Goal: Task Accomplishment & Management: Manage account settings

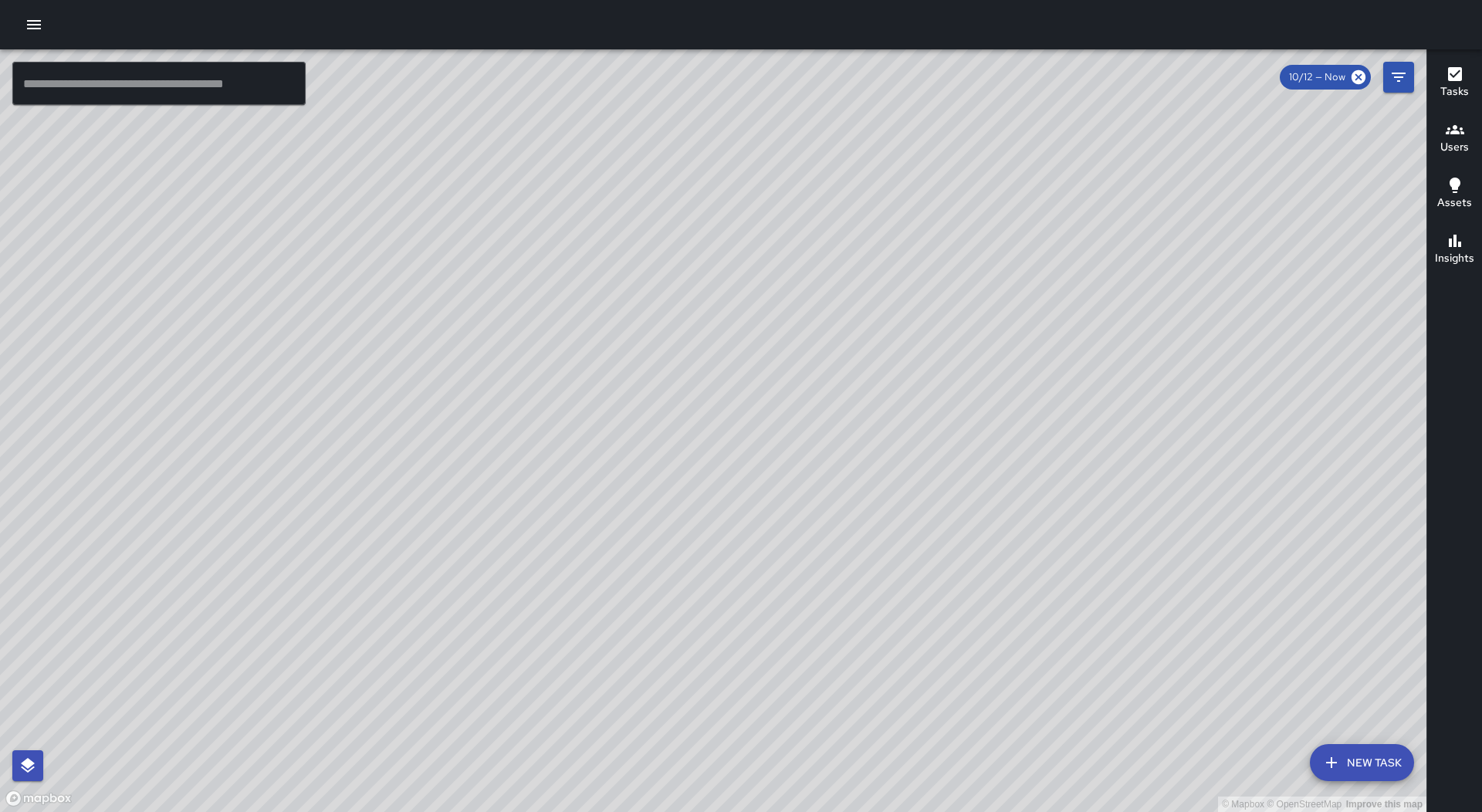
click at [35, 28] on icon "button" at bounding box center [33, 25] width 14 height 9
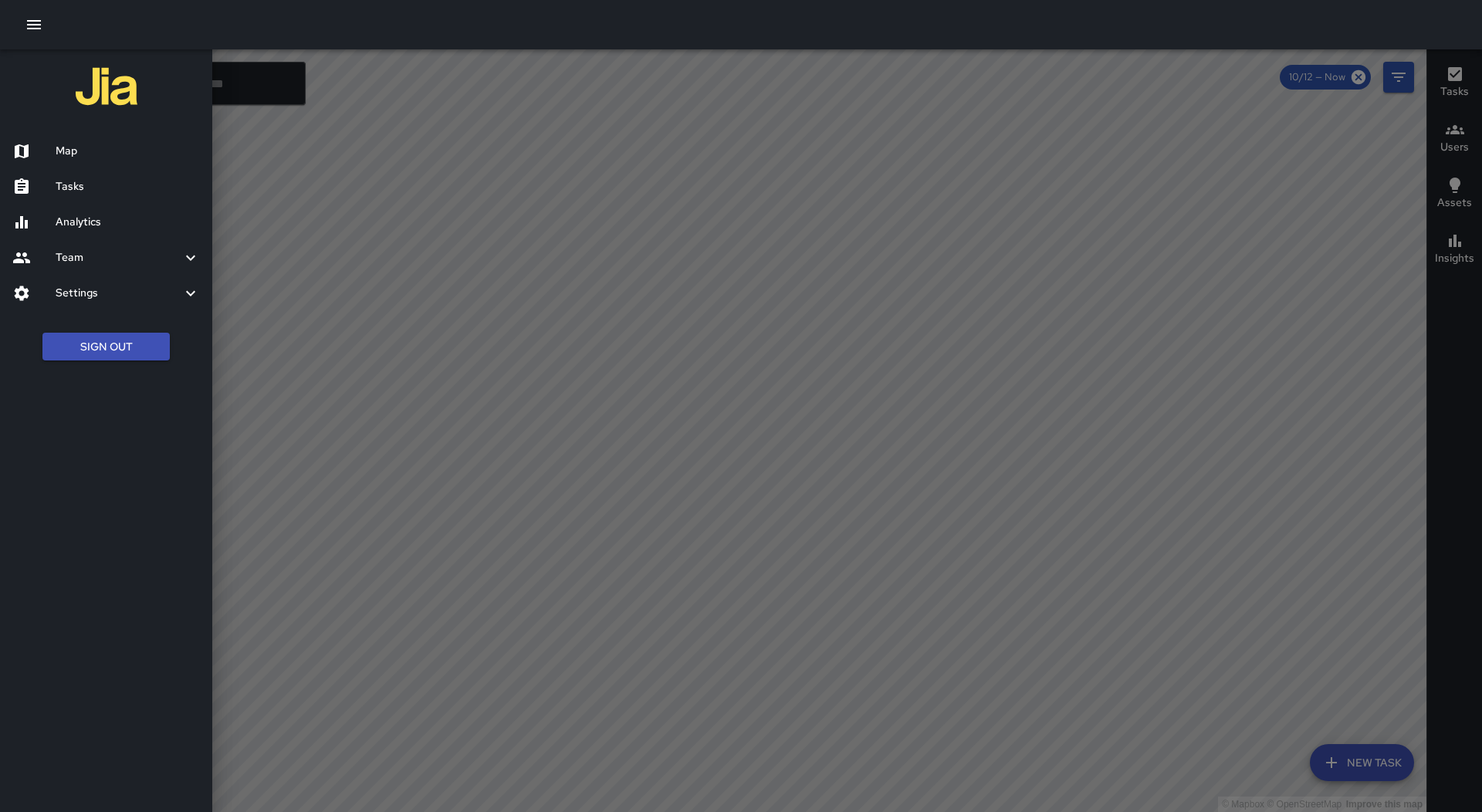
click at [74, 186] on h6 "Tasks" at bounding box center [127, 186] width 144 height 17
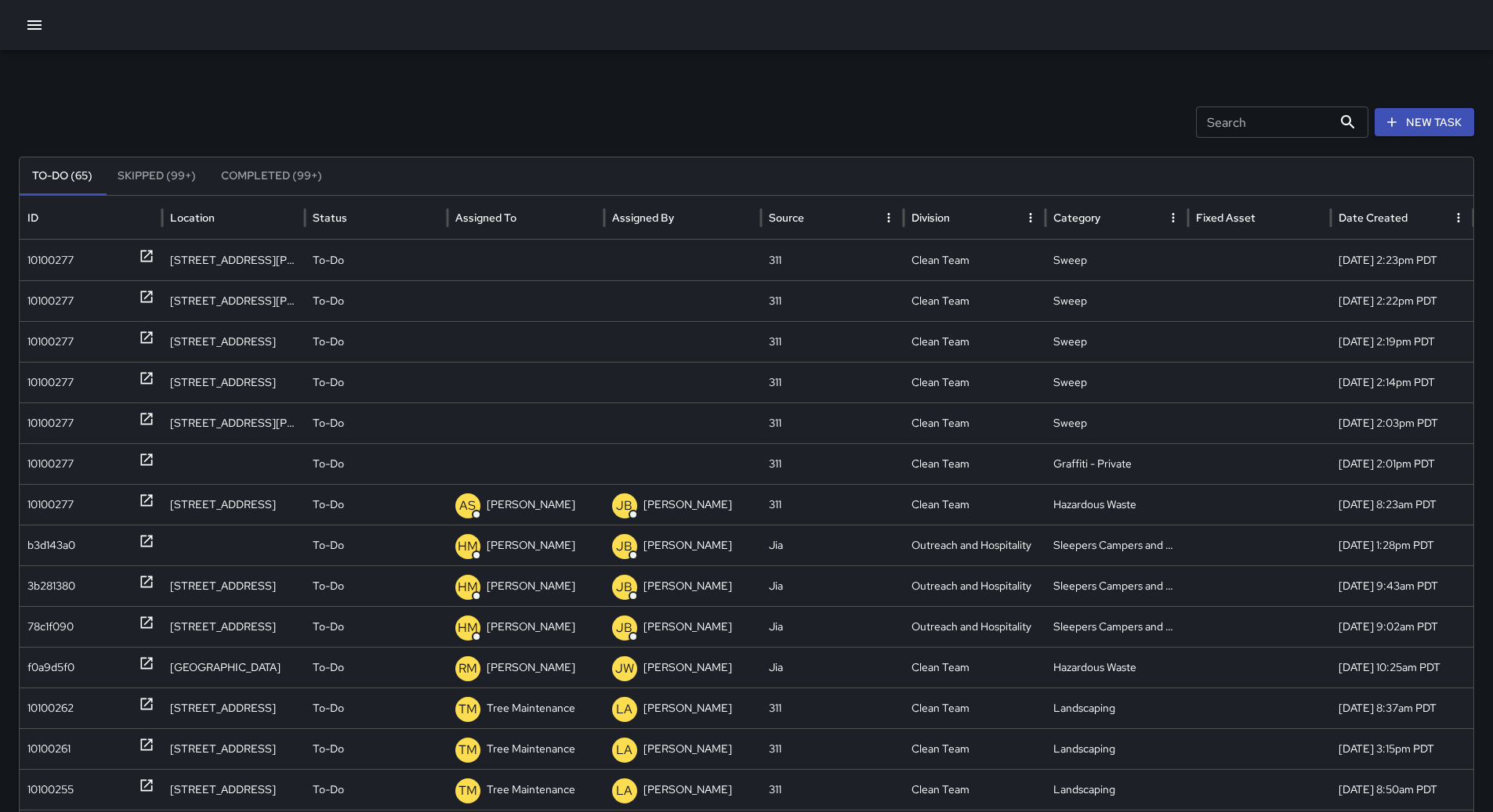
click at [524, 227] on button "Sort" at bounding box center [529, 218] width 22 height 22
click at [43, 263] on div "10100277" at bounding box center [50, 260] width 47 height 40
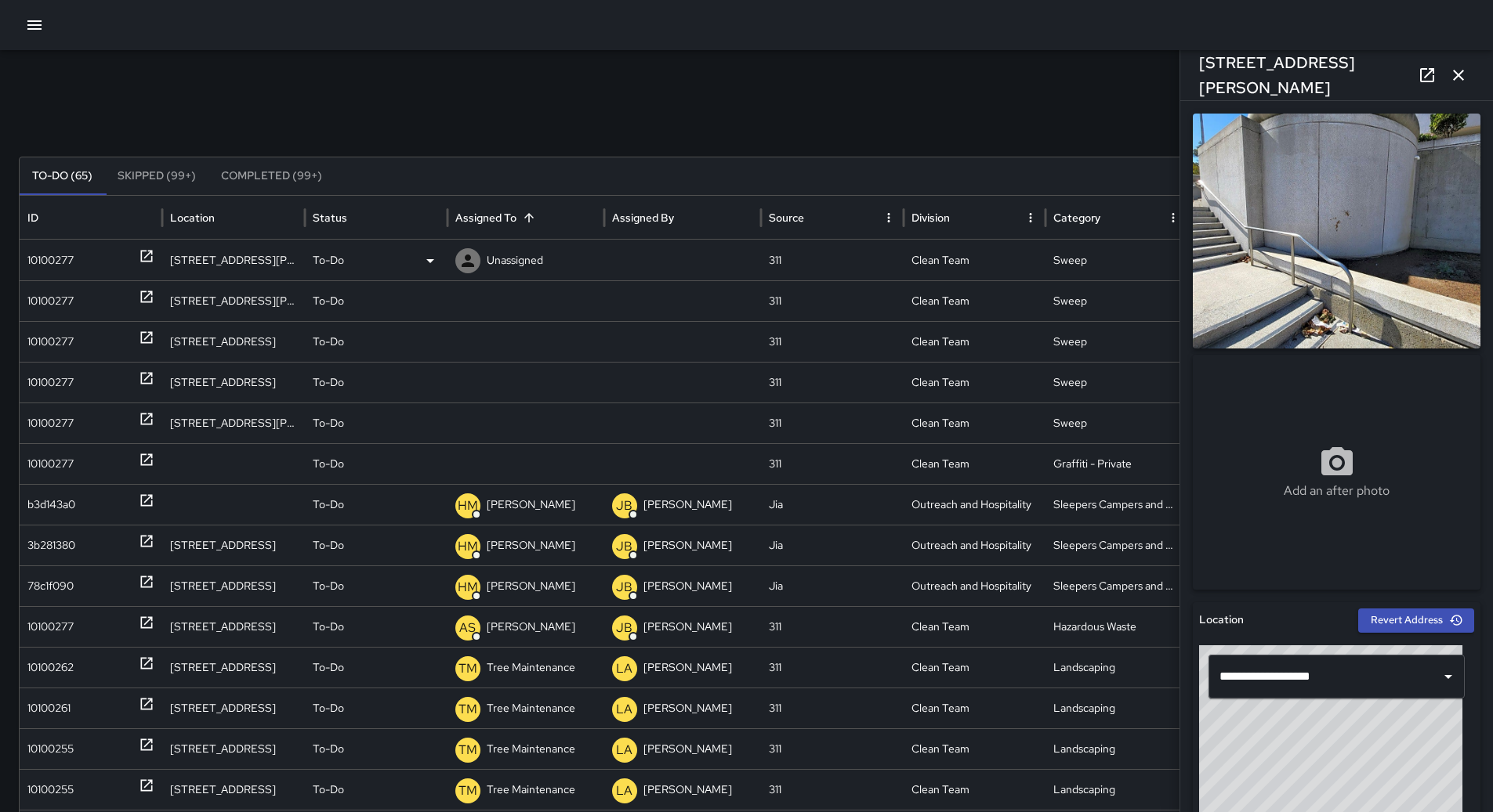
click at [509, 244] on p "Unassigned" at bounding box center [515, 260] width 56 height 40
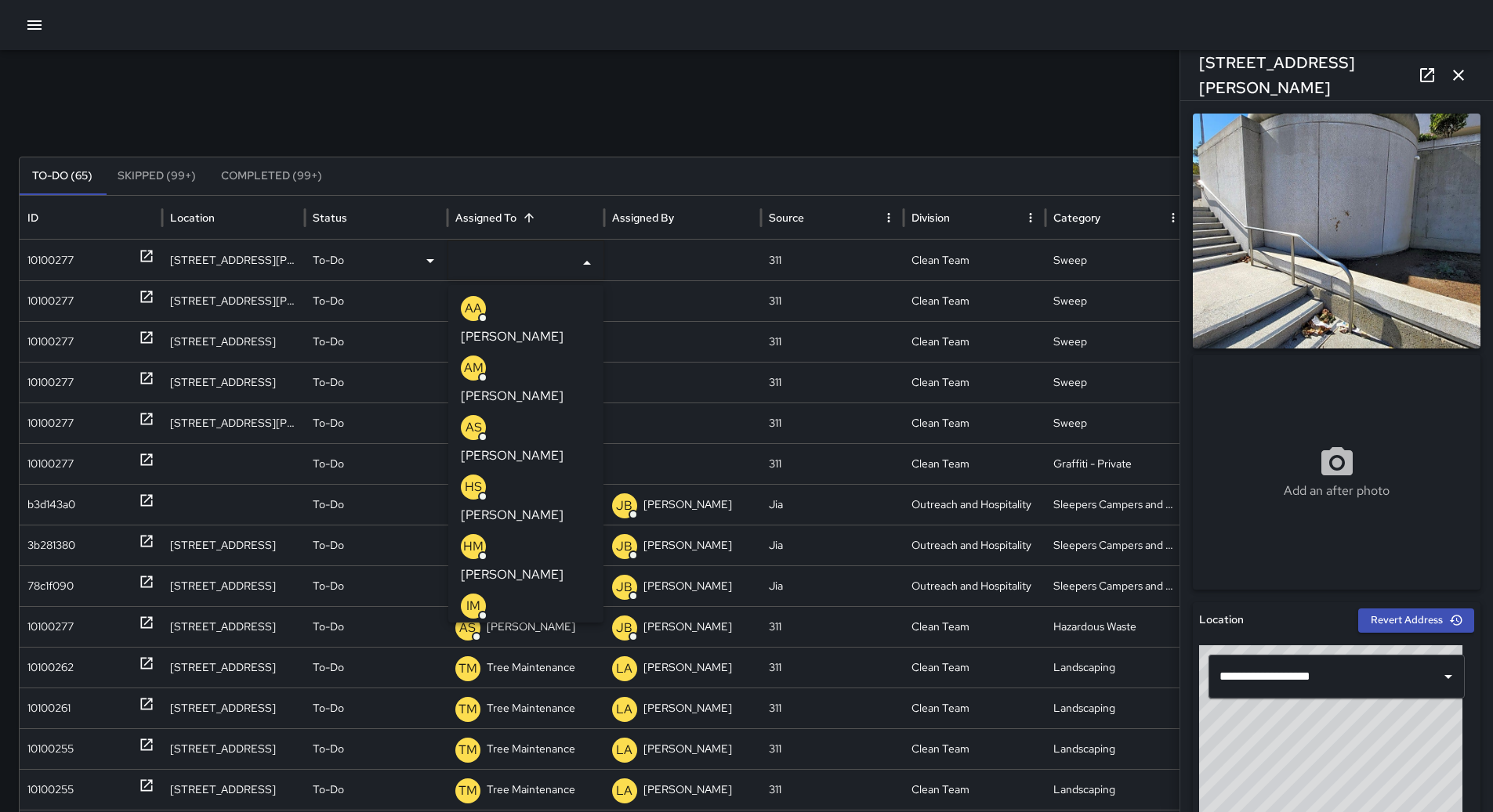
click at [534, 625] on p "[PERSON_NAME]" at bounding box center [512, 634] width 103 height 19
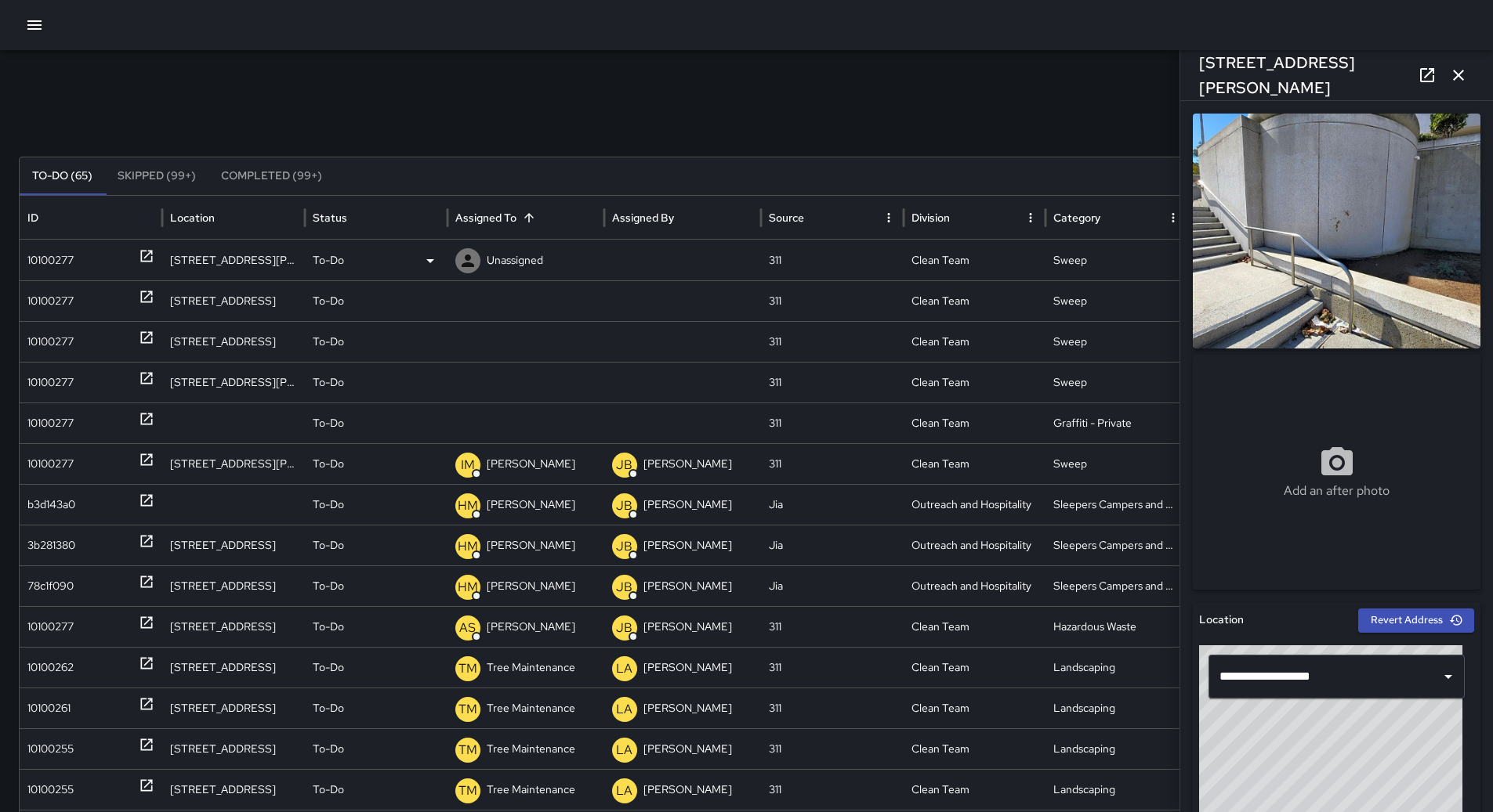
click at [82, 257] on div "10100277" at bounding box center [90, 260] width 127 height 40
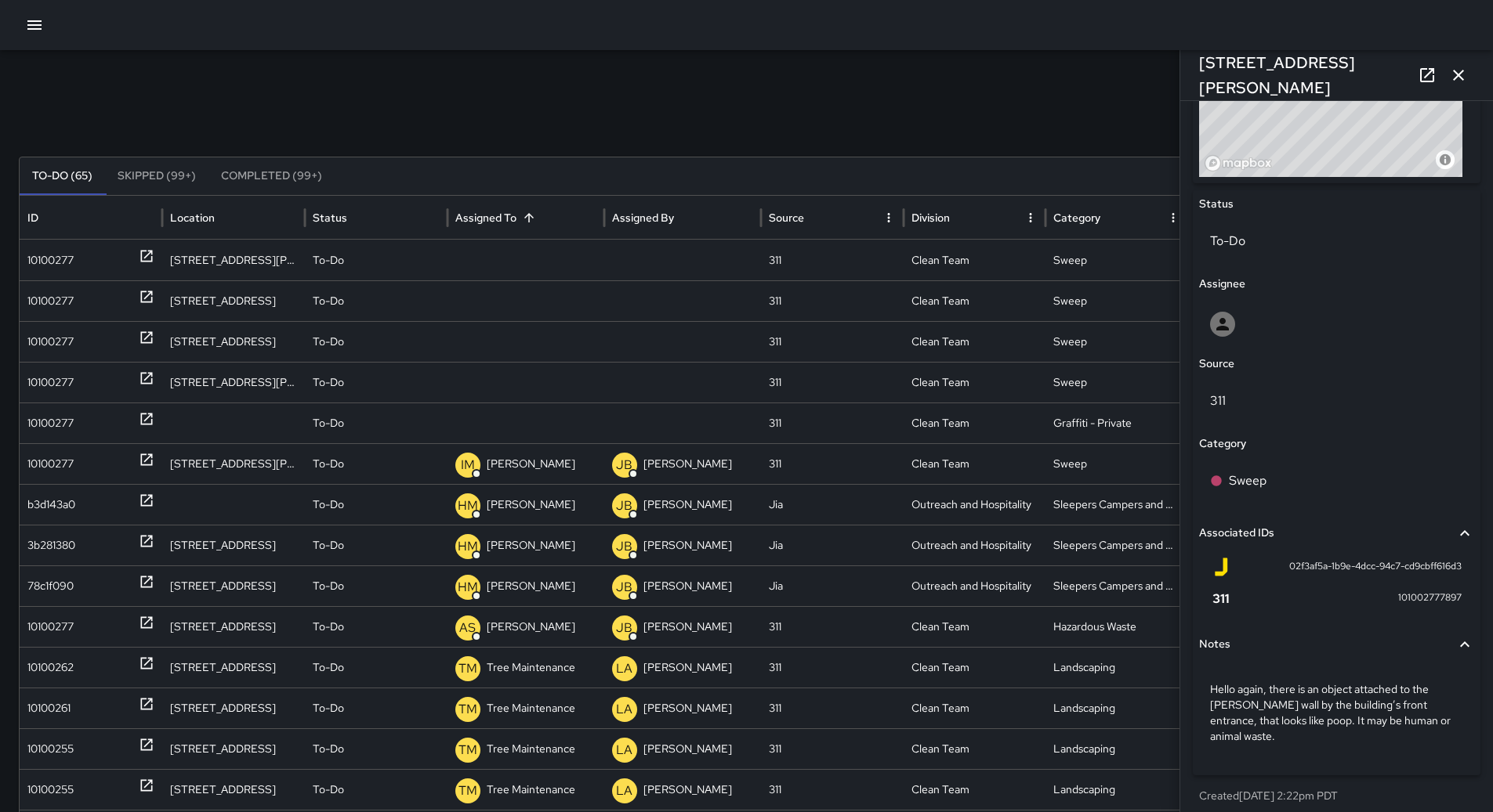
scroll to position [674, 0]
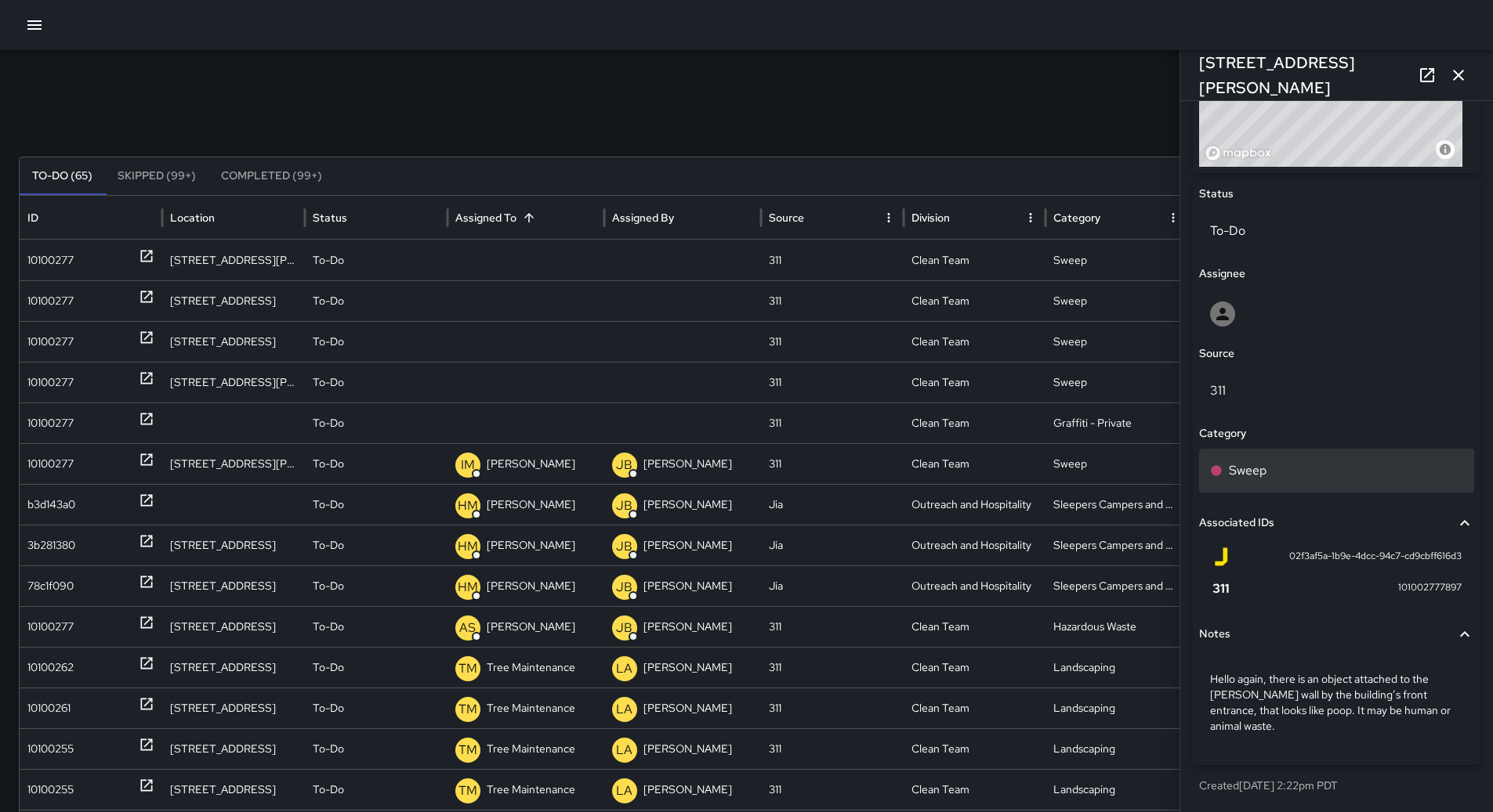
click at [1277, 454] on div "Sweep" at bounding box center [1335, 470] width 275 height 44
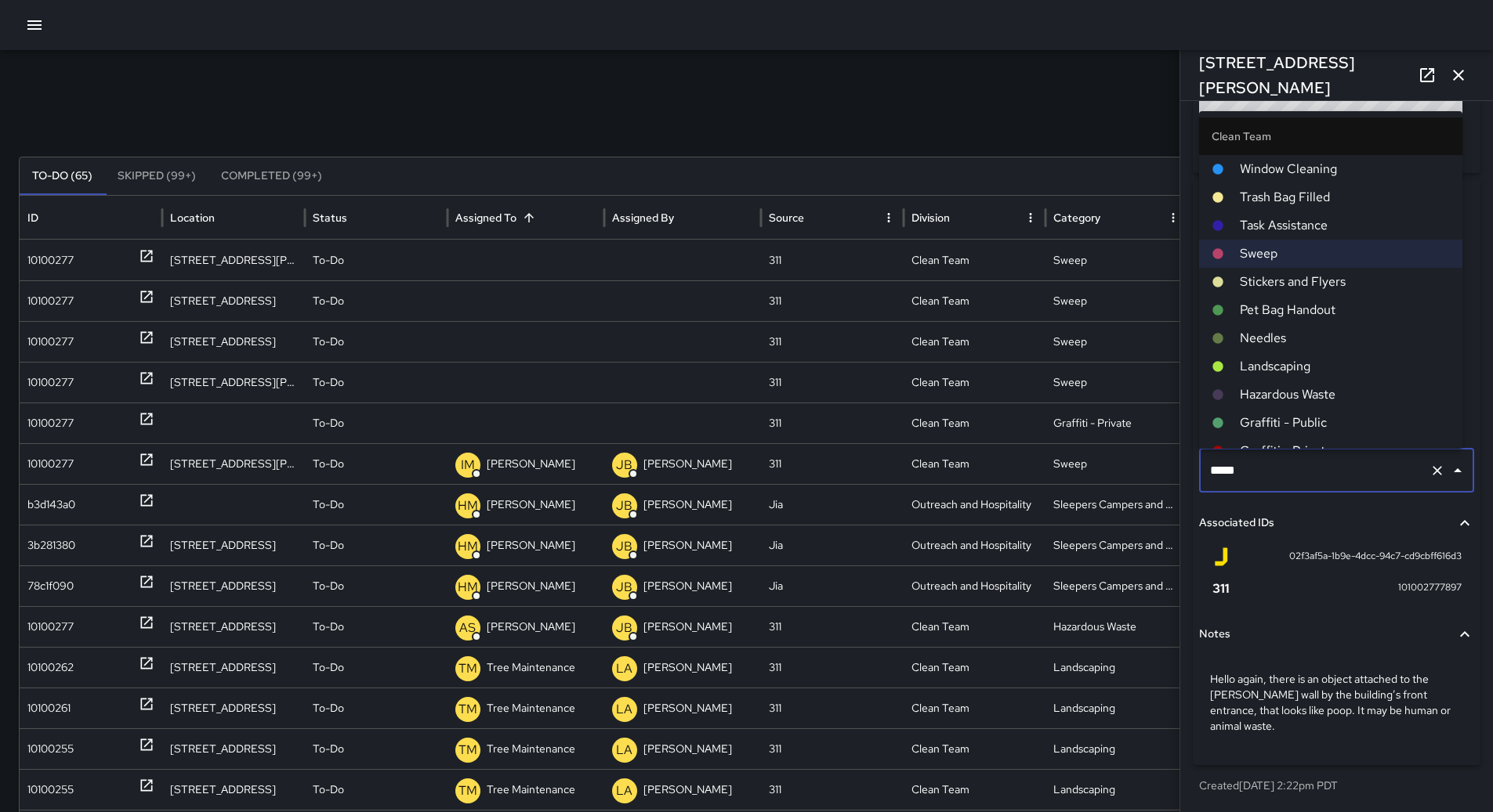
click at [1277, 391] on span "Hazardous Waste" at bounding box center [1344, 394] width 210 height 19
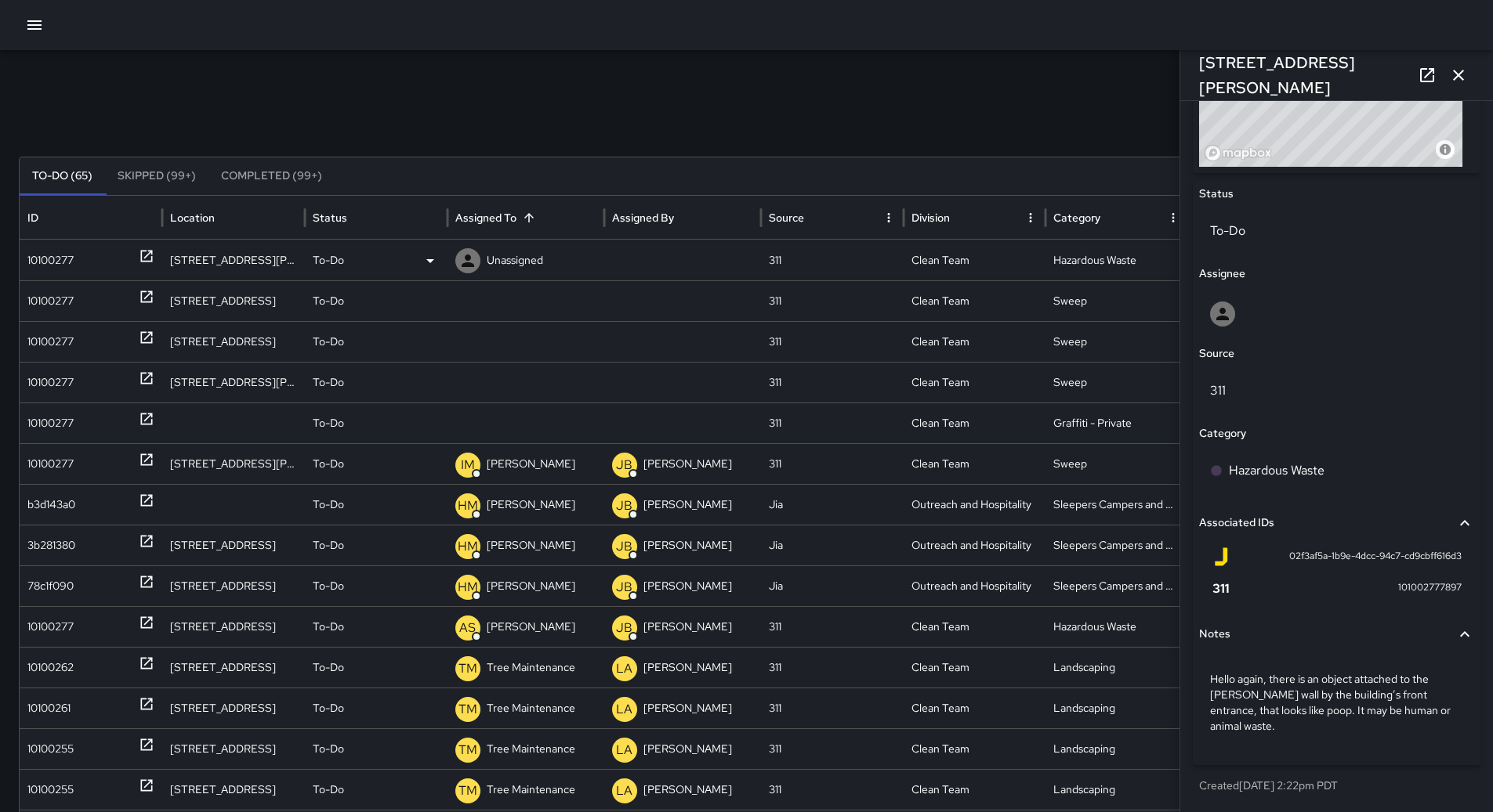
click at [525, 270] on p "Unassigned" at bounding box center [515, 260] width 56 height 40
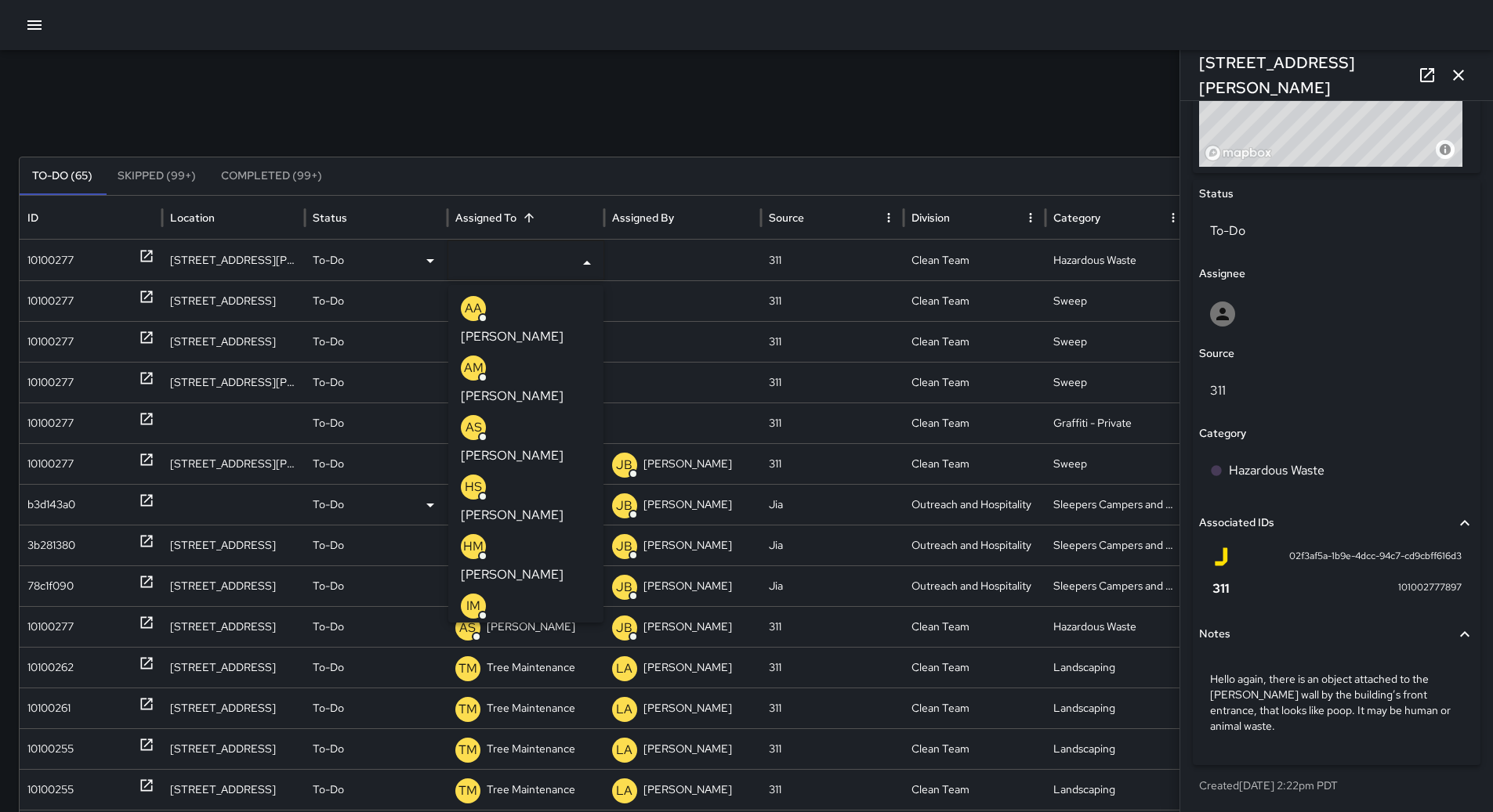
drag, startPoint x: 512, startPoint y: 505, endPoint x: 449, endPoint y: 490, distance: 64.8
click at [512, 625] on p "[PERSON_NAME]" at bounding box center [512, 634] width 103 height 19
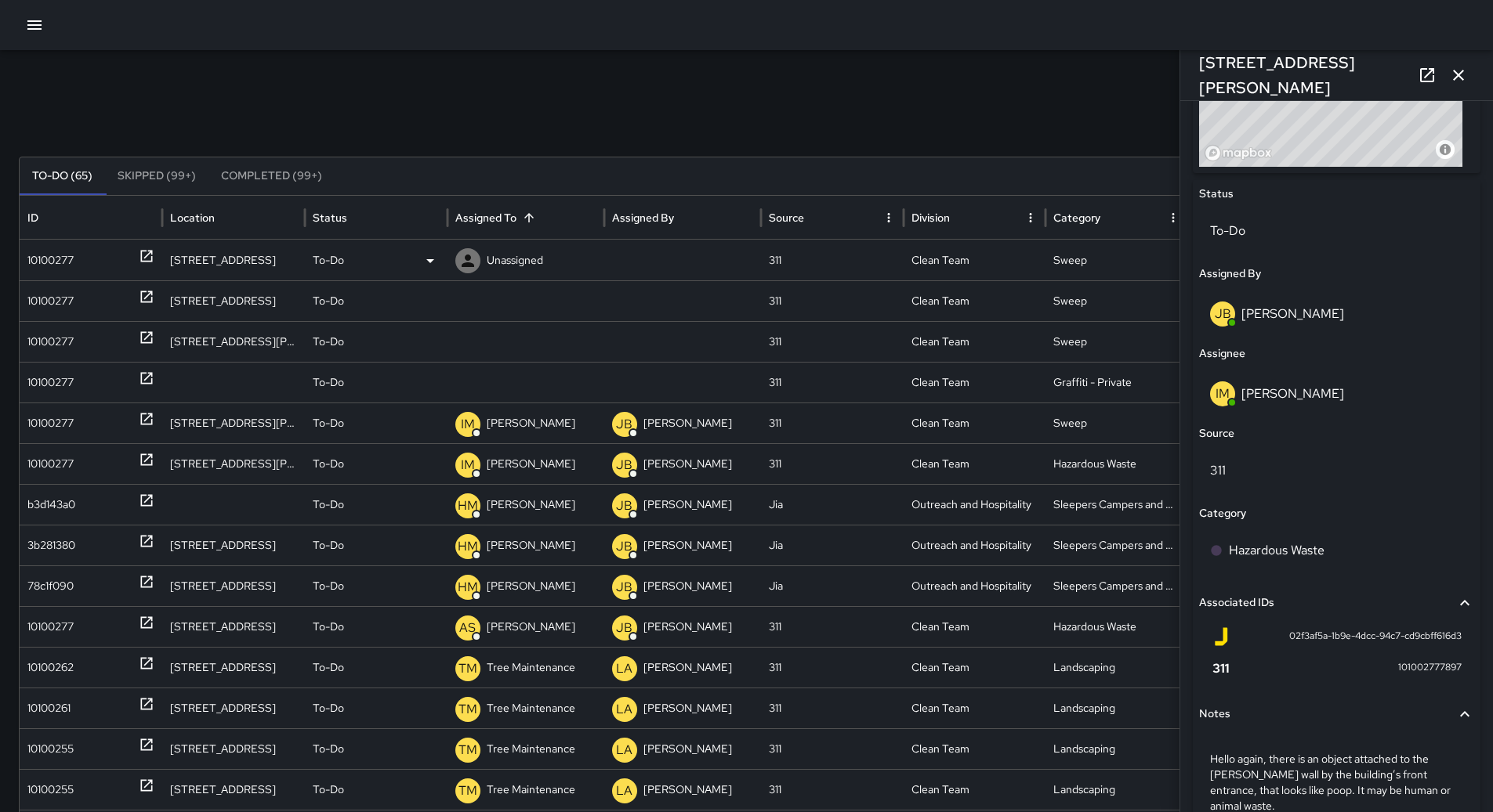
click at [55, 264] on div "10100277" at bounding box center [50, 260] width 47 height 40
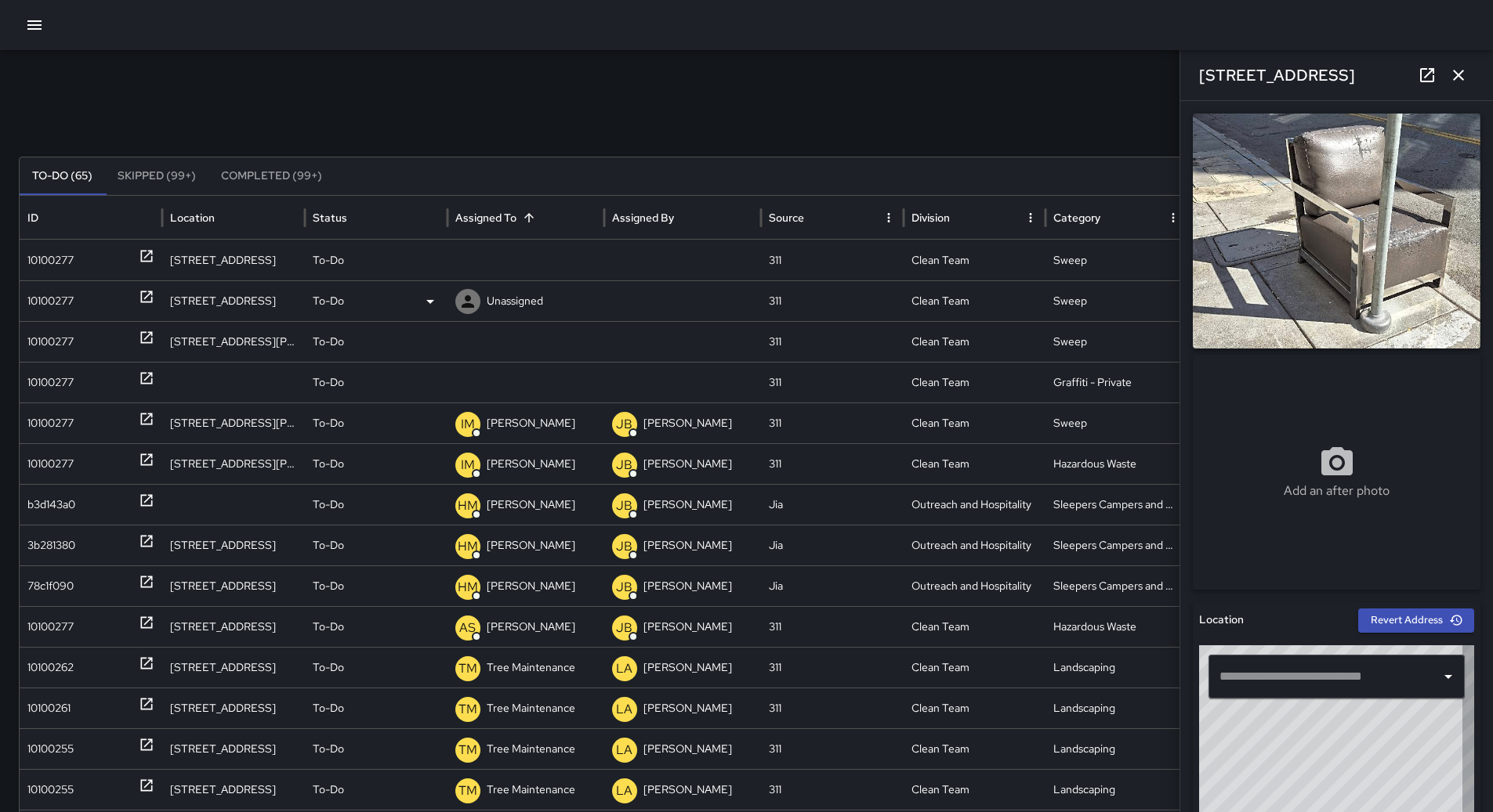
type input "**********"
click at [429, 267] on icon at bounding box center [430, 261] width 19 height 19
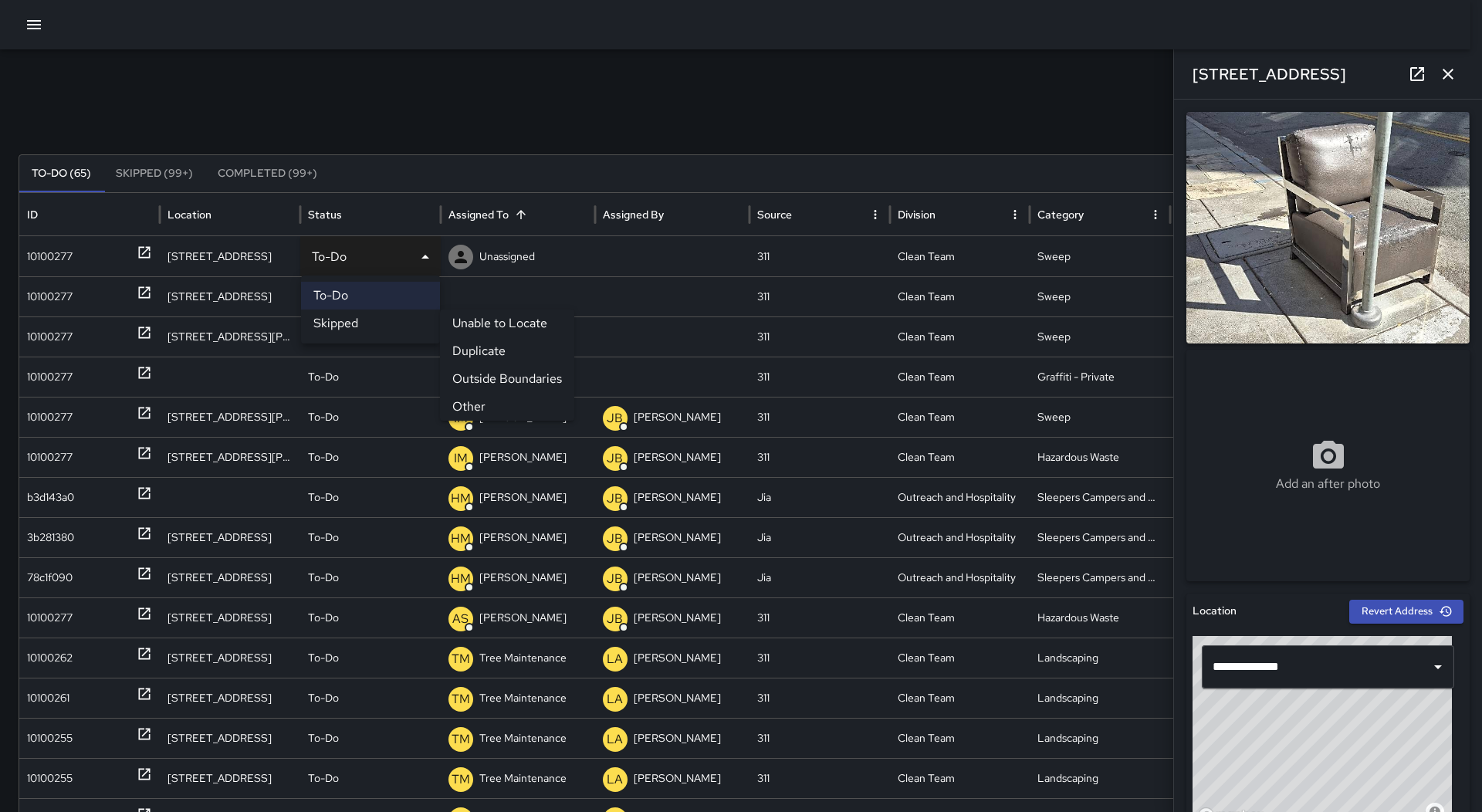
click at [492, 399] on li "Other" at bounding box center [507, 407] width 134 height 28
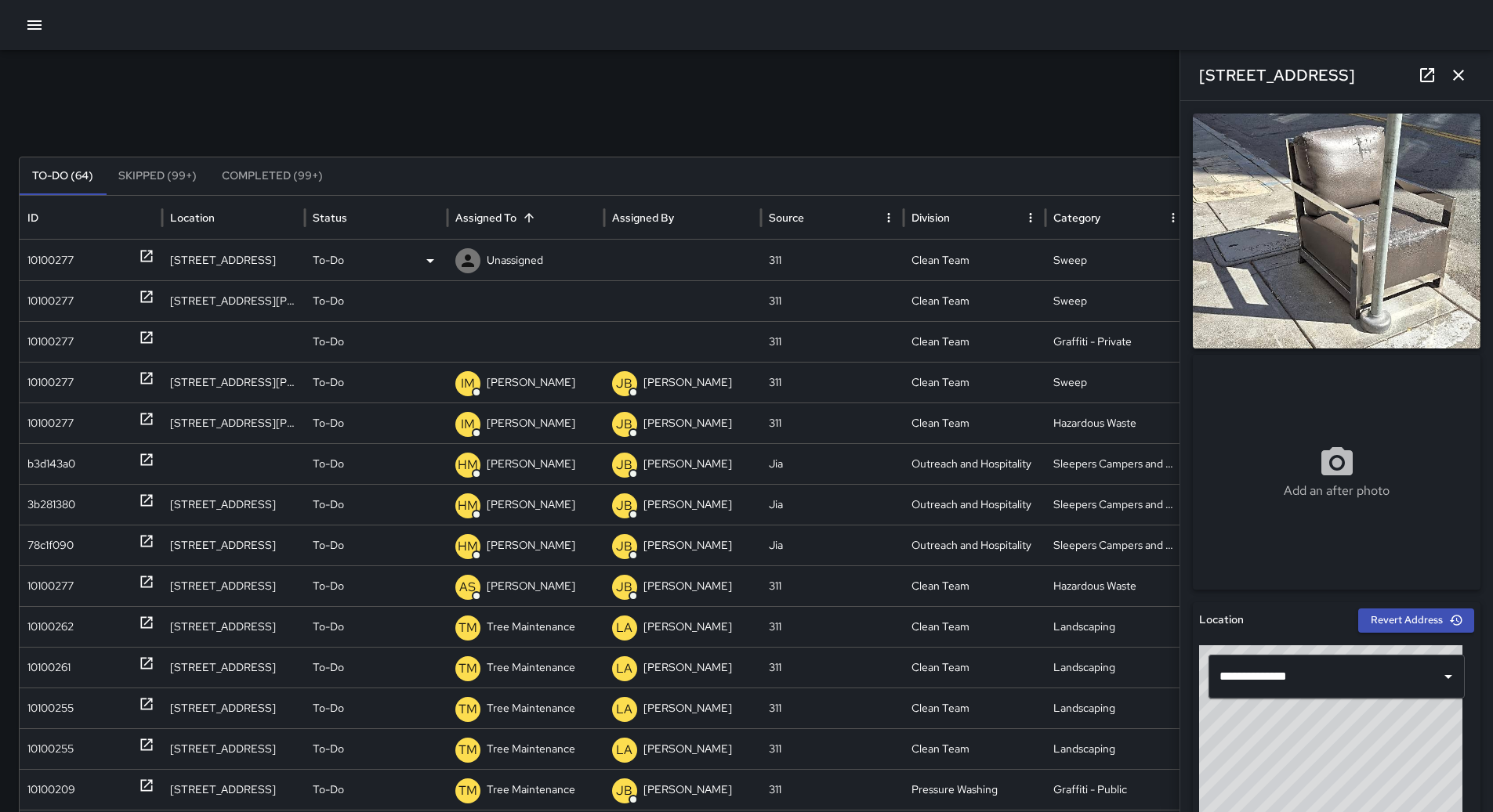
click at [66, 266] on div "10100277" at bounding box center [50, 260] width 47 height 40
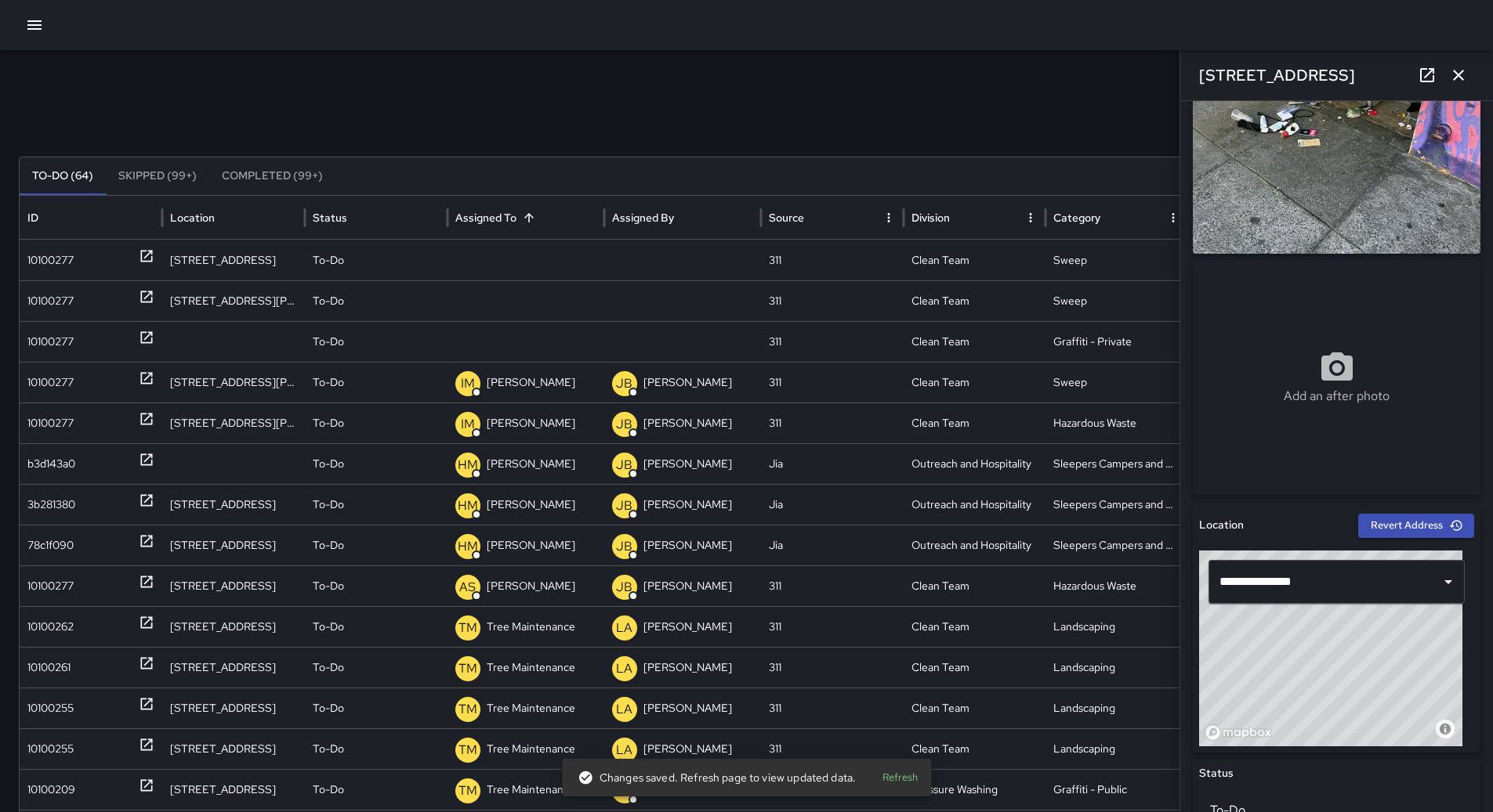
scroll to position [0, 0]
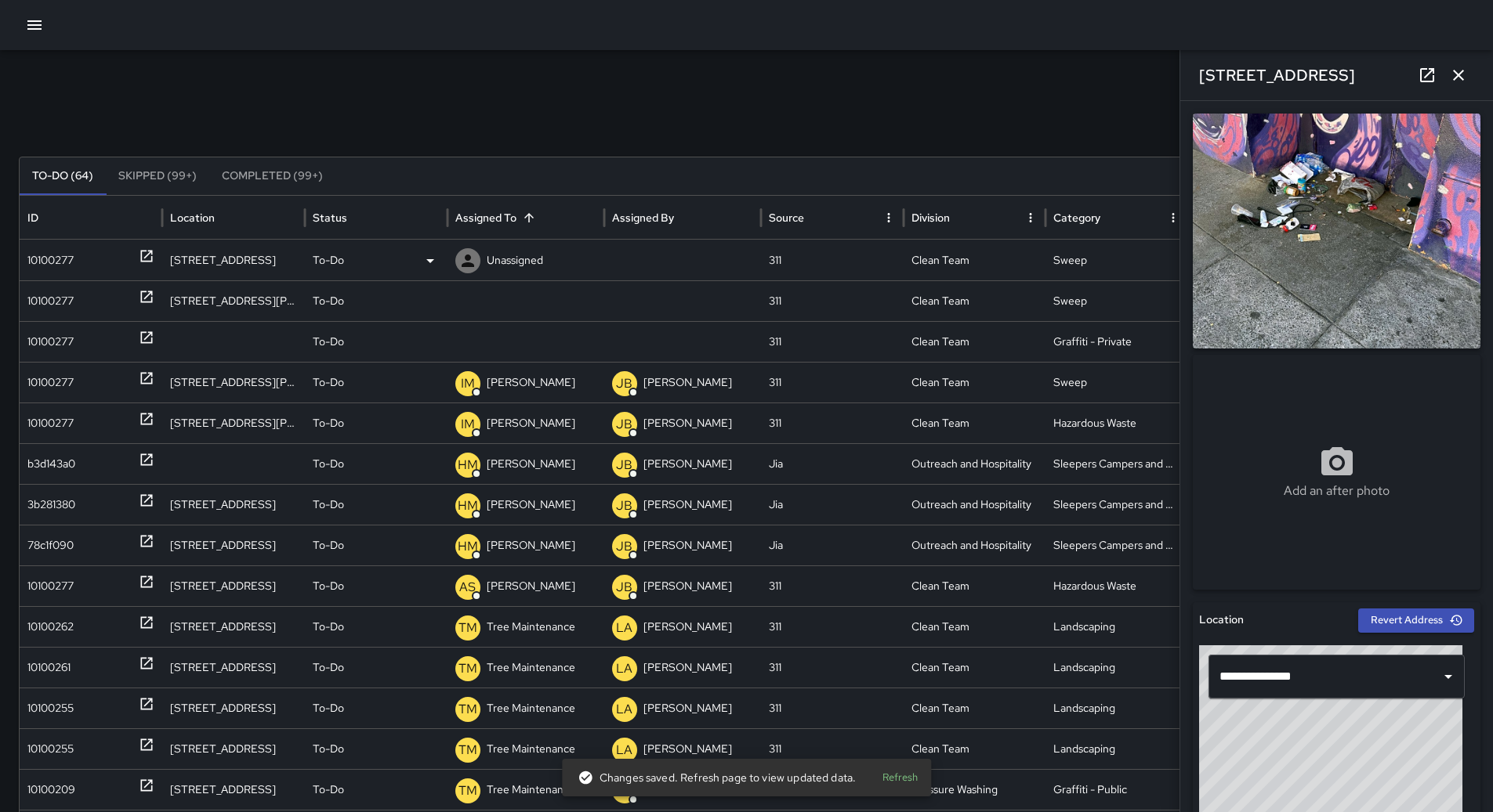
click at [504, 256] on p "Unassigned" at bounding box center [515, 260] width 56 height 40
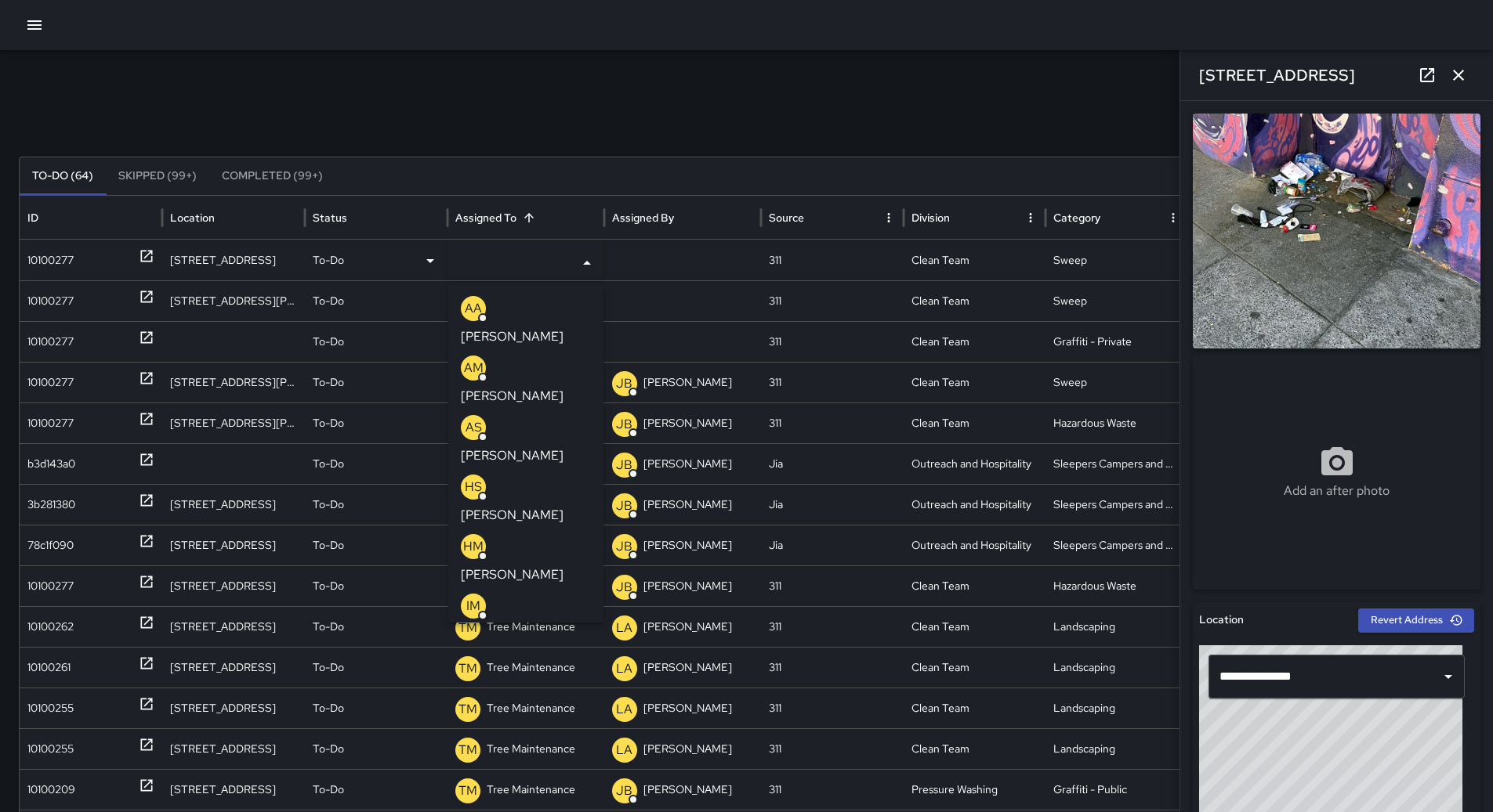
click at [518, 447] on p "[PERSON_NAME]" at bounding box center [512, 456] width 103 height 19
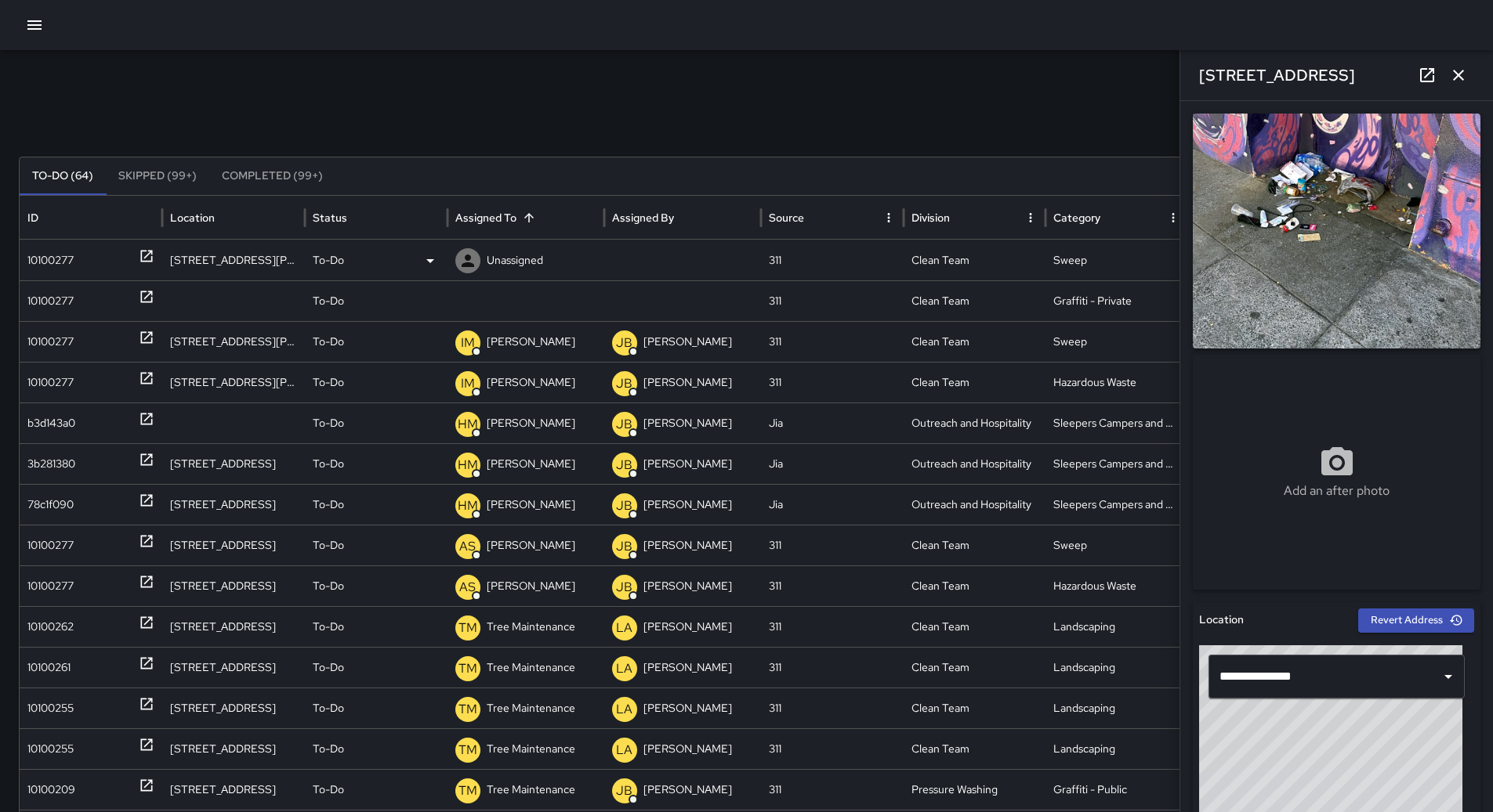
click at [61, 267] on div "10100277" at bounding box center [50, 260] width 47 height 40
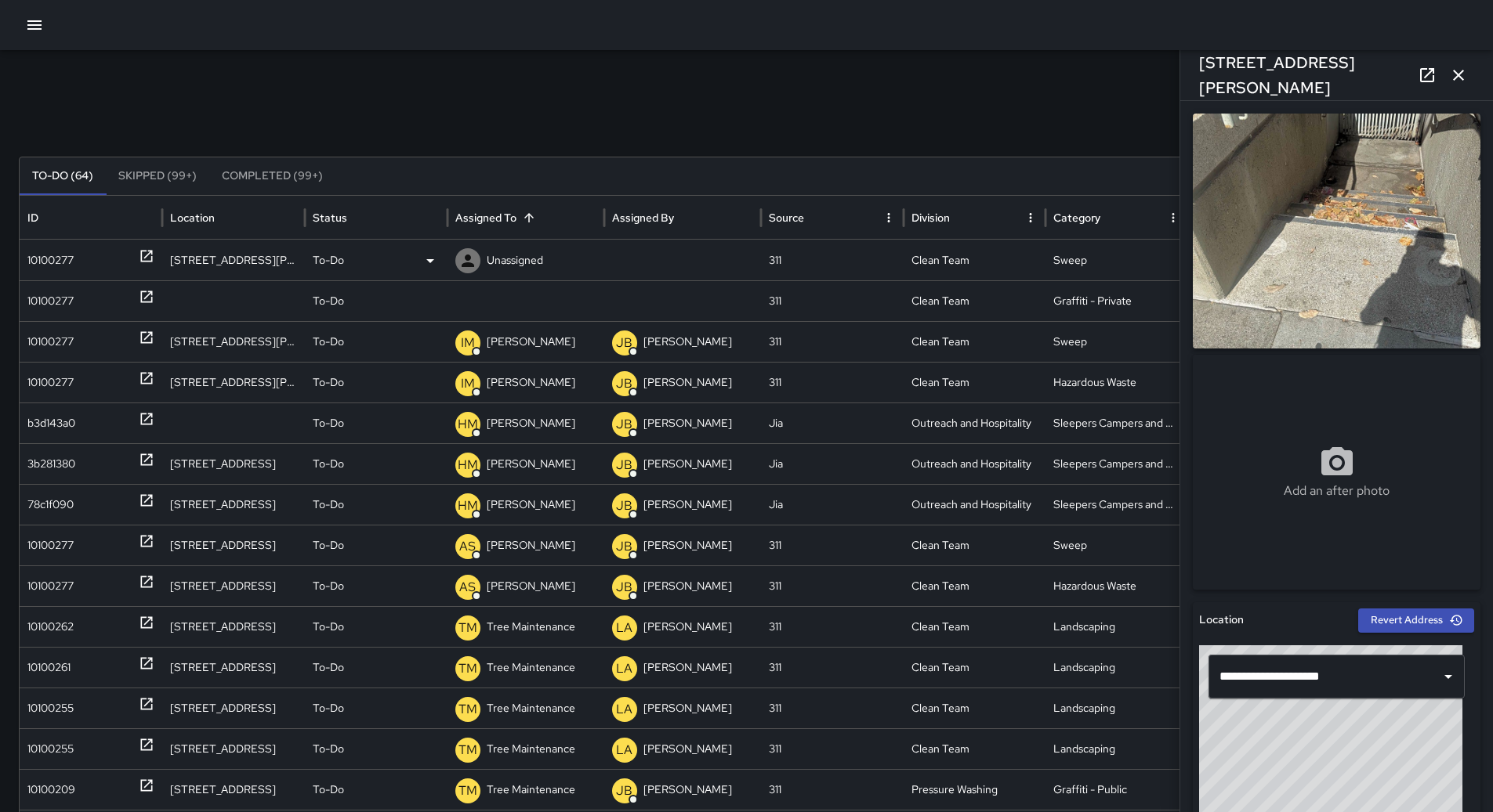
click at [528, 255] on p "Unassigned" at bounding box center [515, 260] width 56 height 40
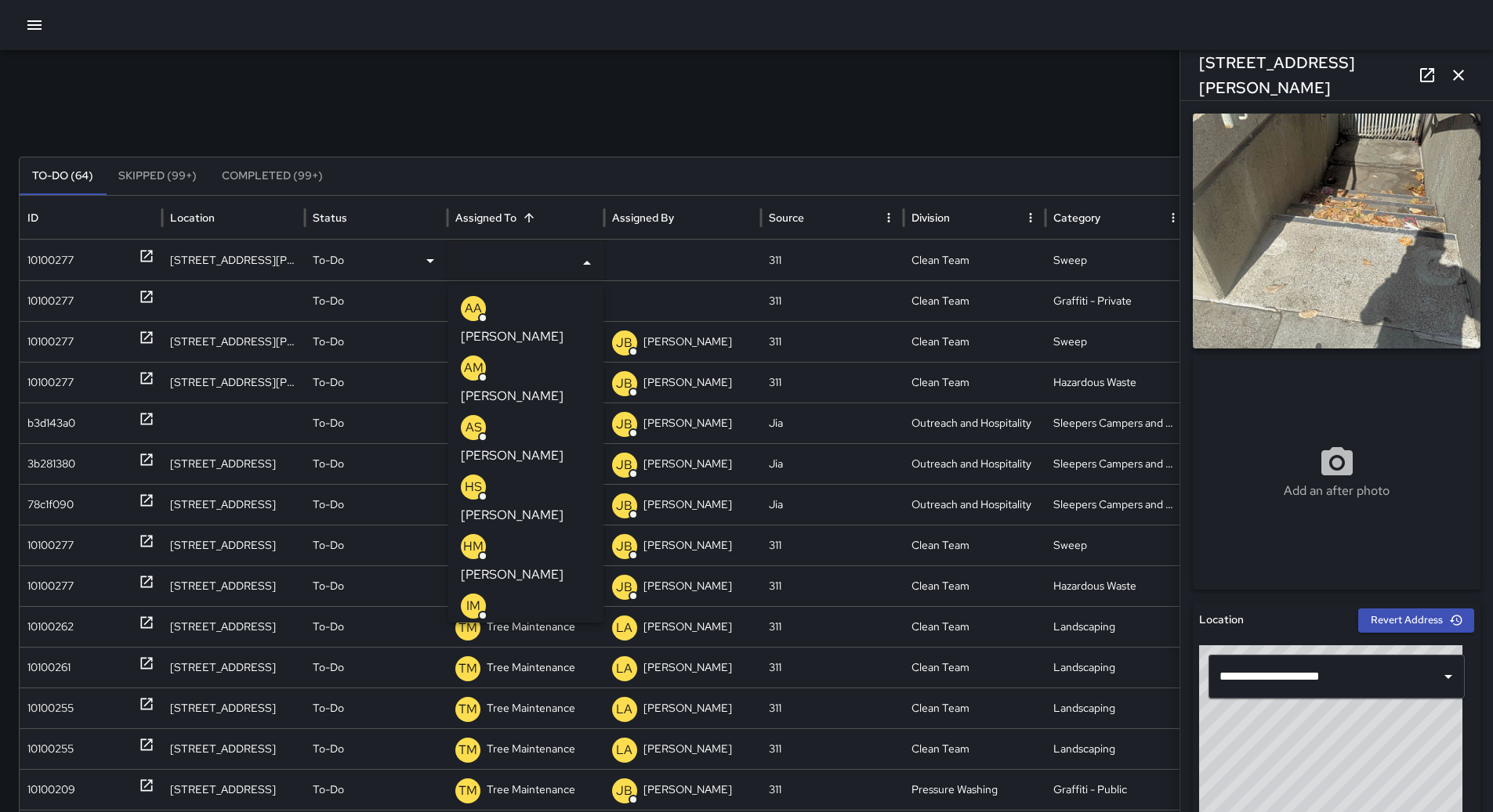
click at [526, 625] on p "[PERSON_NAME]" at bounding box center [512, 634] width 103 height 19
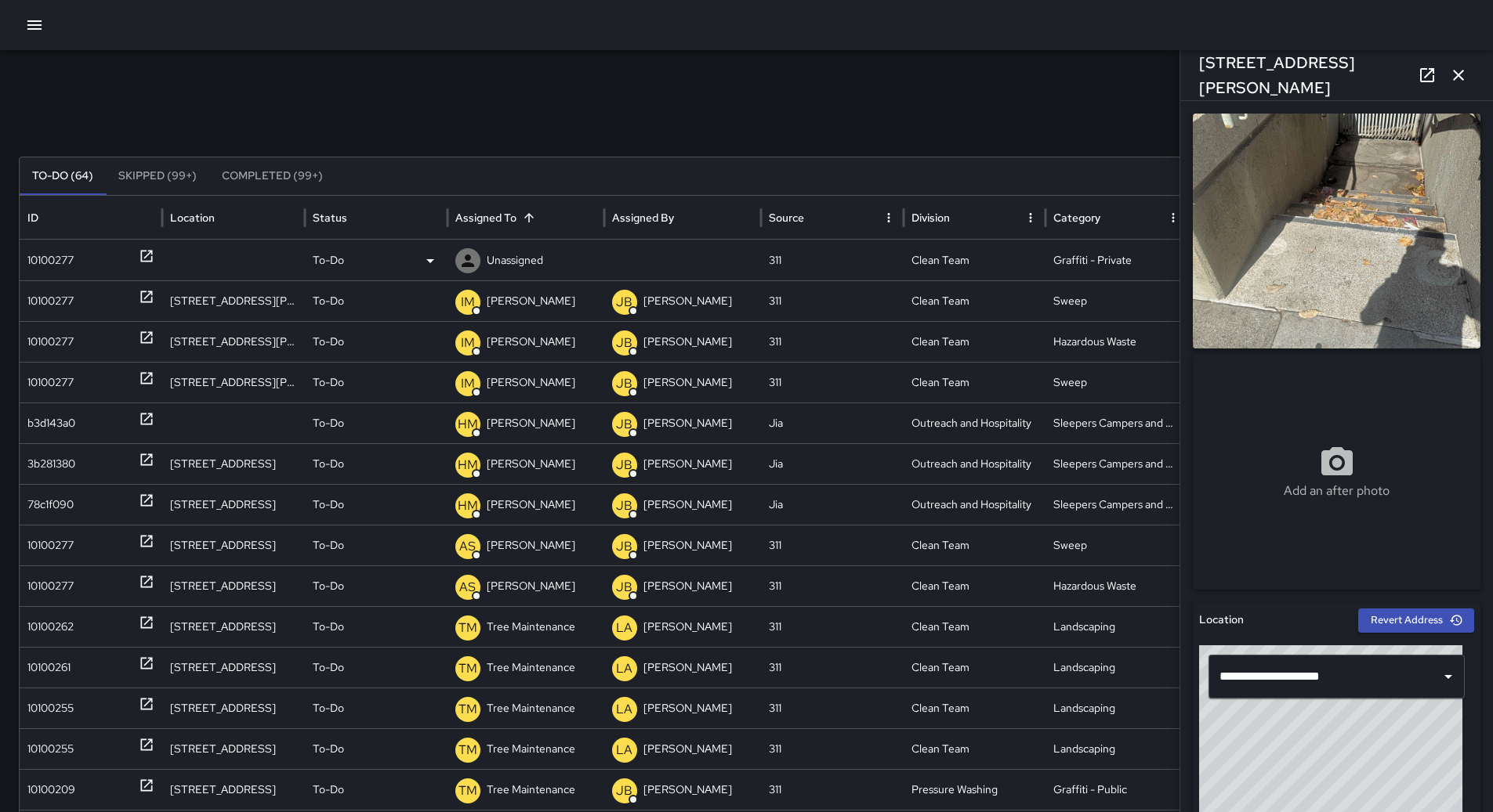
click at [104, 273] on div "10100277" at bounding box center [90, 260] width 127 height 40
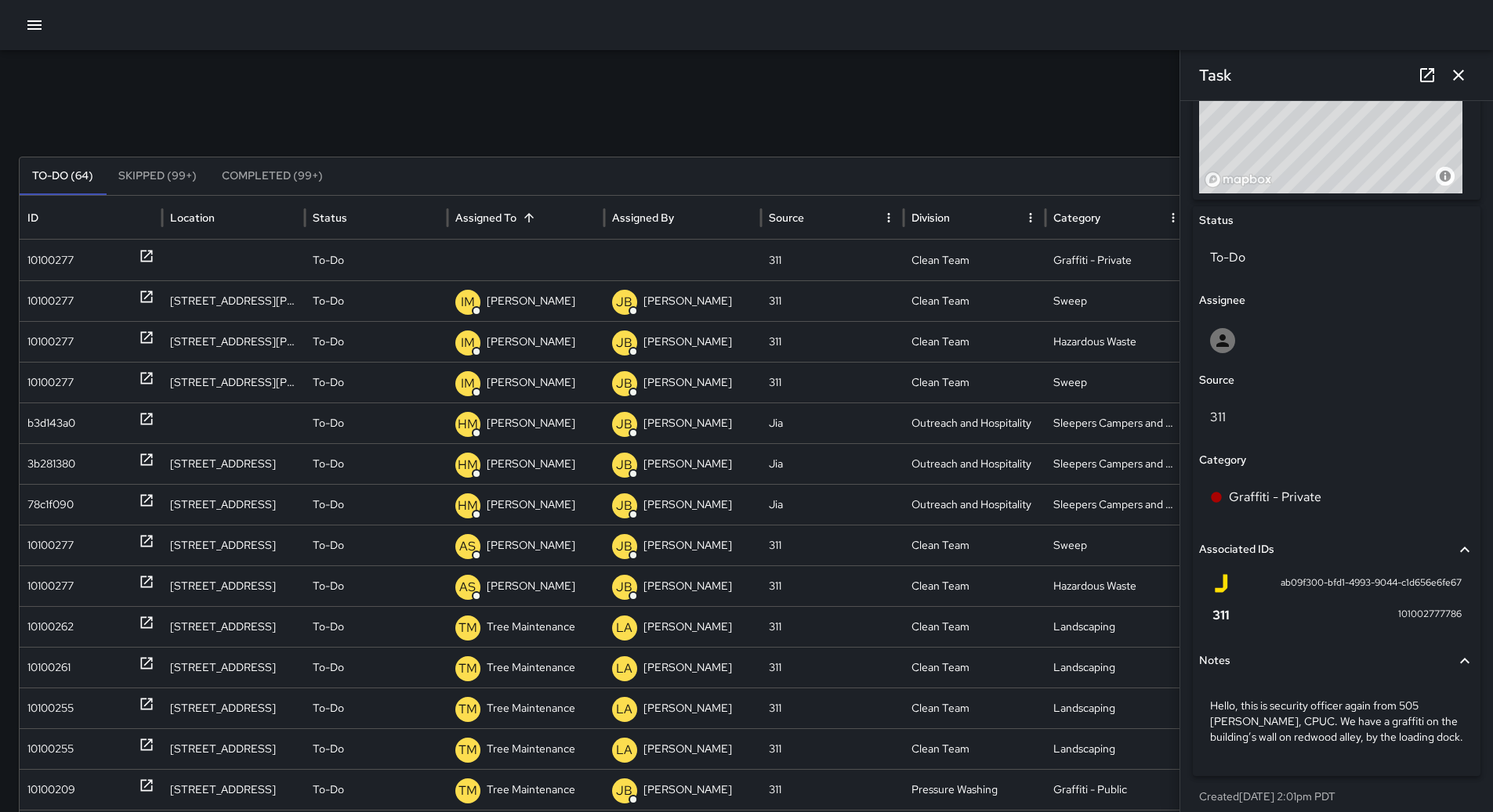
scroll to position [659, 0]
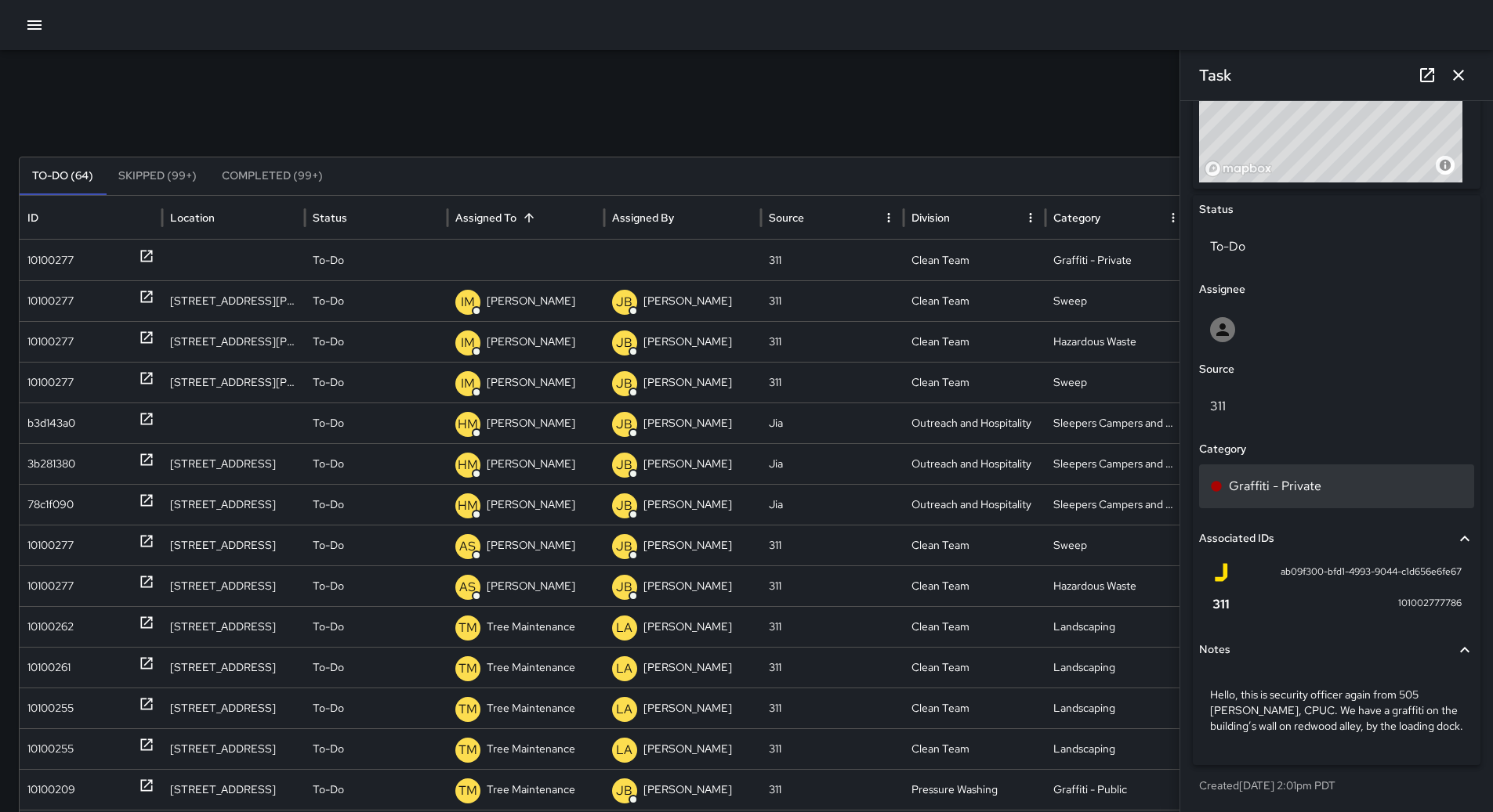
click at [1273, 492] on p "Graffiti - Private" at bounding box center [1274, 487] width 92 height 19
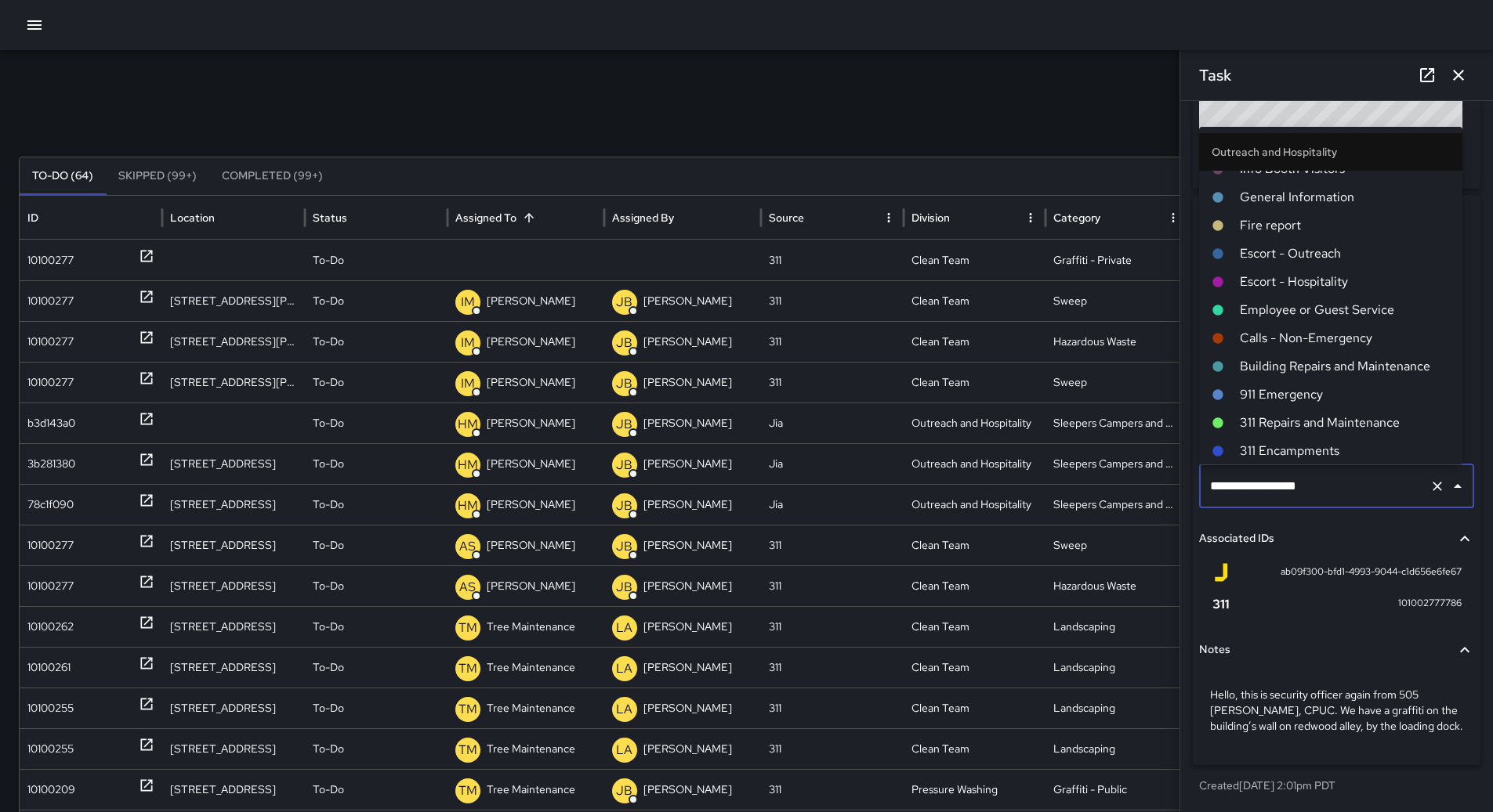
scroll to position [874, 0]
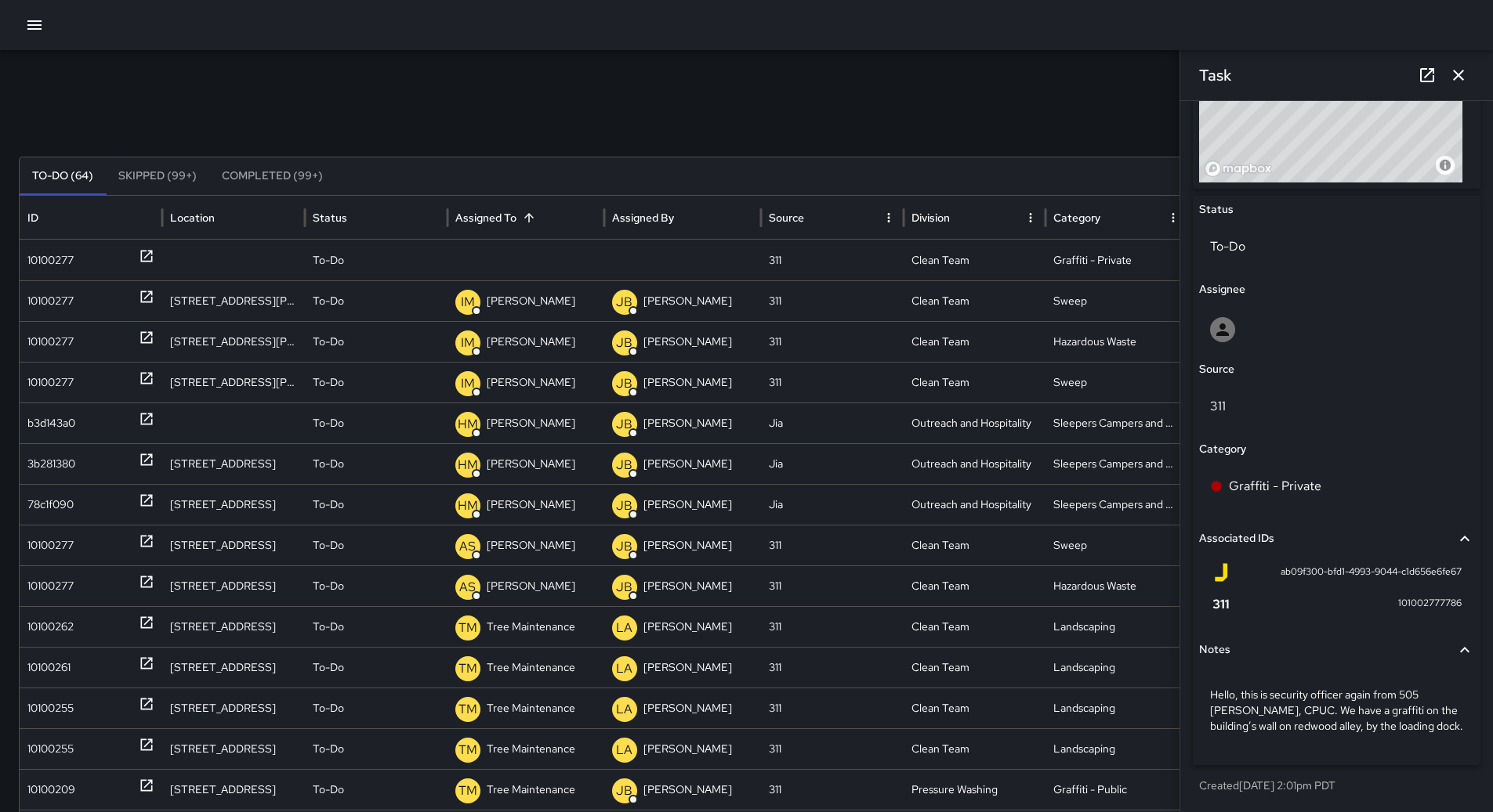
click at [652, 60] on div "Search Search New Task To-Do (64) Skipped (99+) Completed (99+) ID Location Sta…" at bounding box center [746, 495] width 1493 height 889
click at [540, 255] on p "Unassigned" at bounding box center [515, 260] width 56 height 40
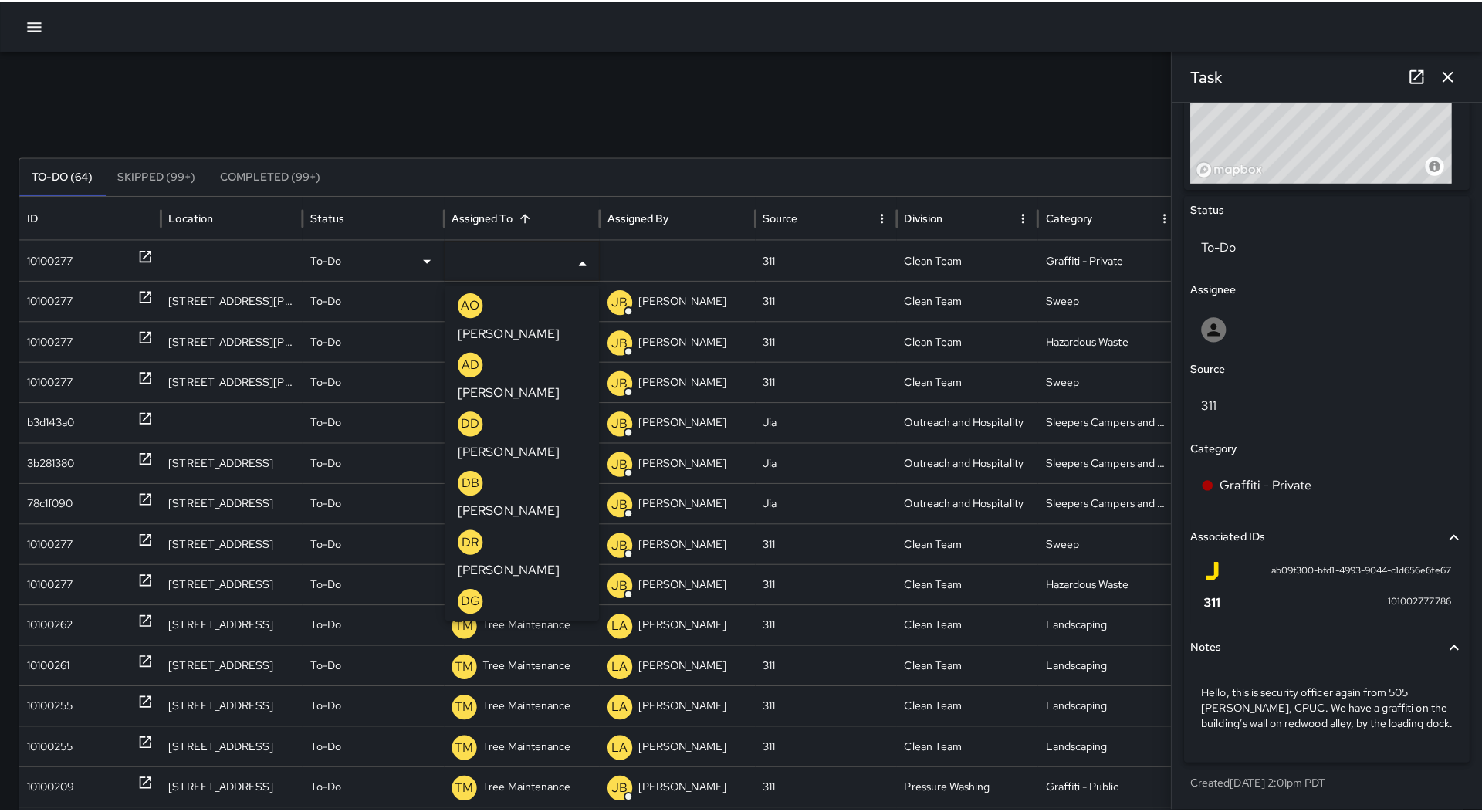
scroll to position [694, 0]
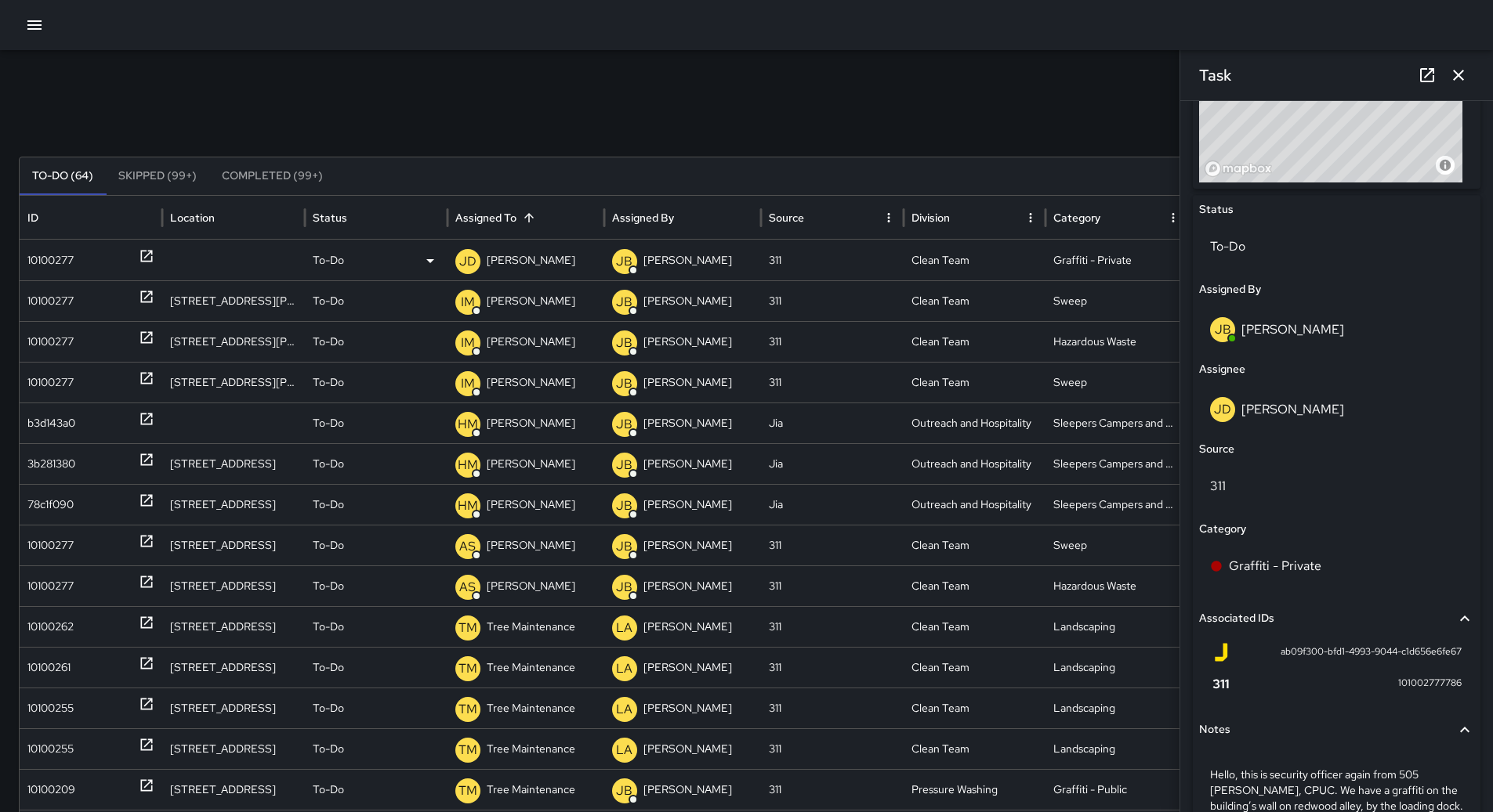
click at [35, 22] on icon "button" at bounding box center [35, 25] width 19 height 19
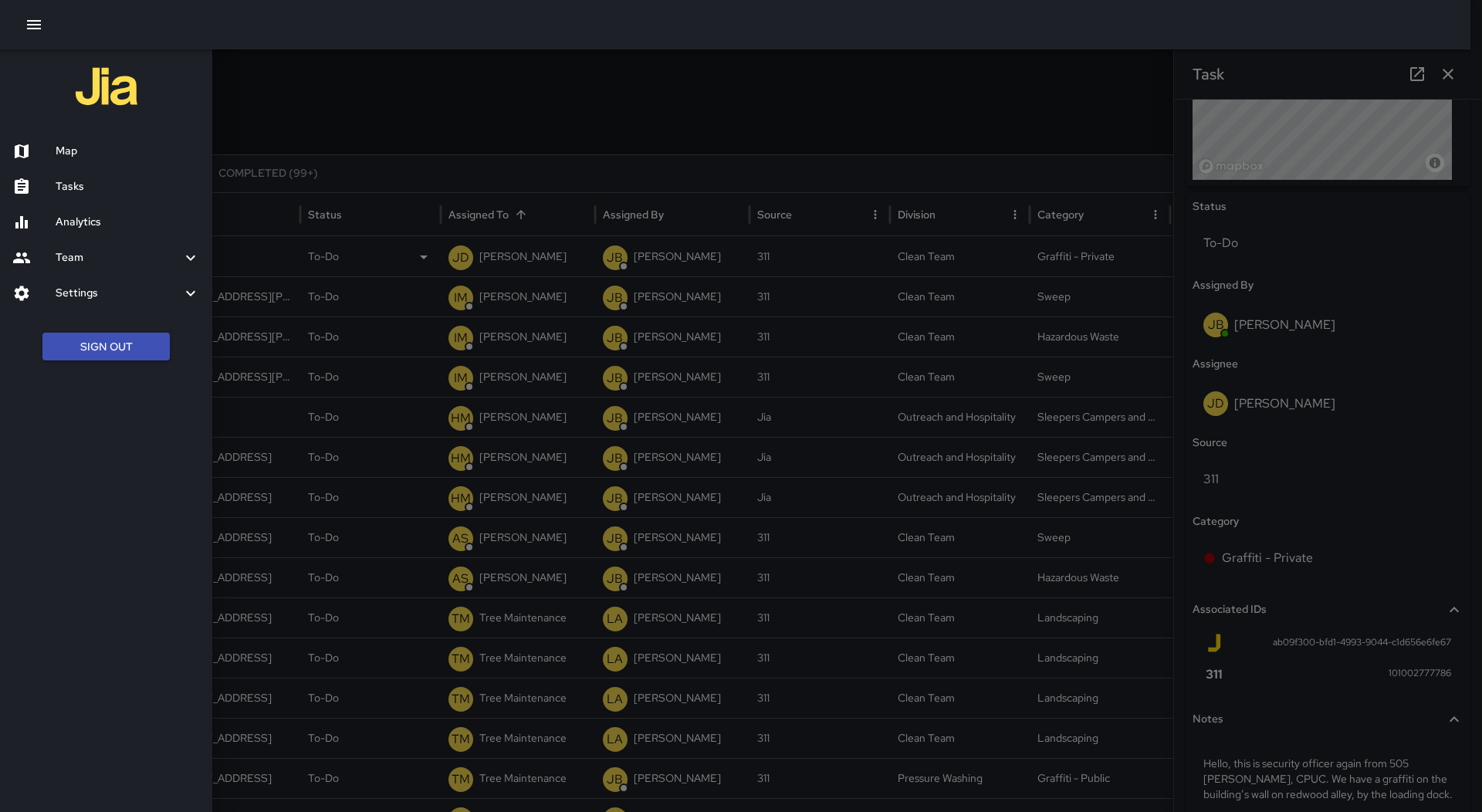
click at [88, 144] on h6 "Map" at bounding box center [127, 151] width 144 height 17
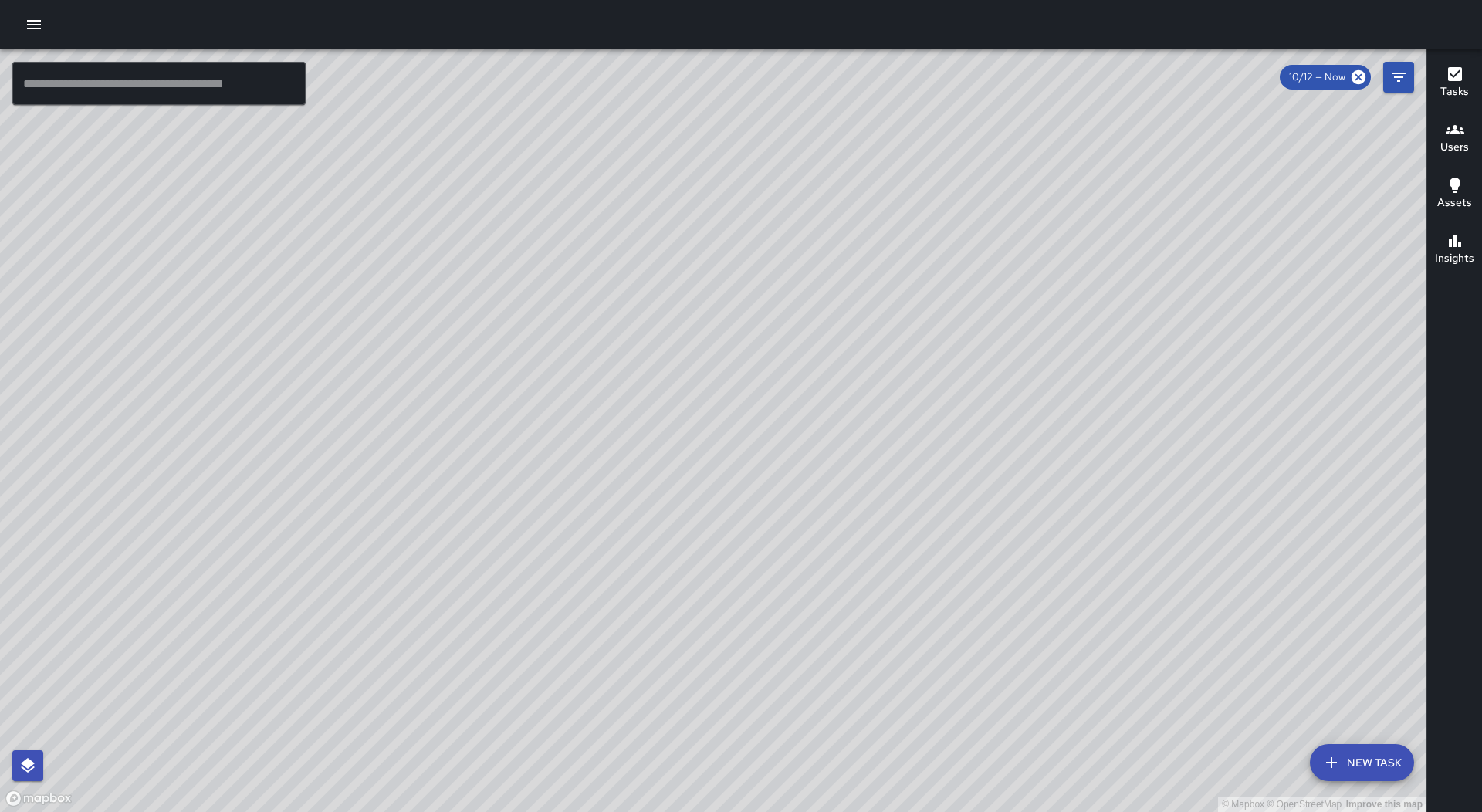
click at [27, 22] on icon "button" at bounding box center [34, 25] width 18 height 18
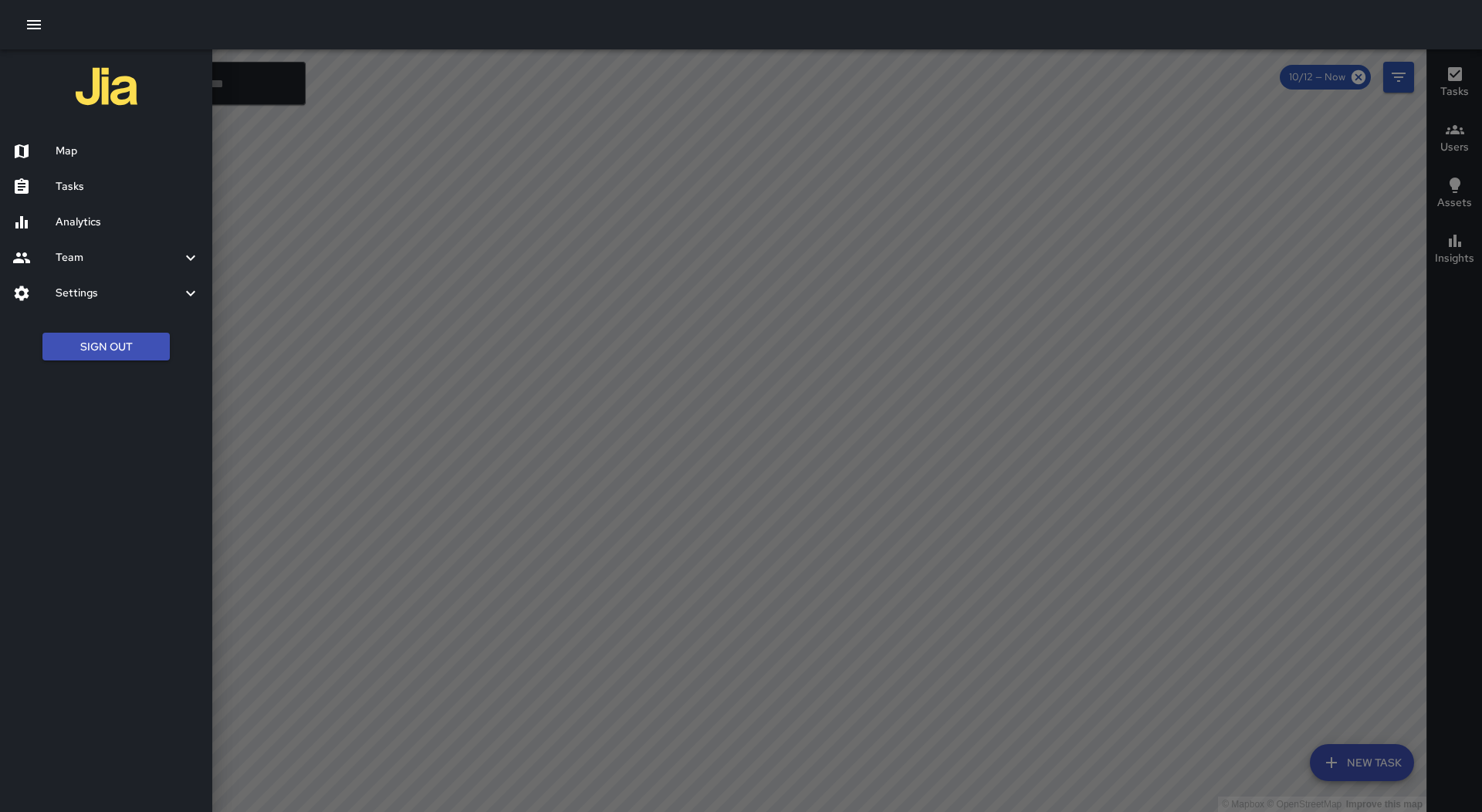
click at [87, 197] on div "Tasks" at bounding box center [106, 186] width 212 height 36
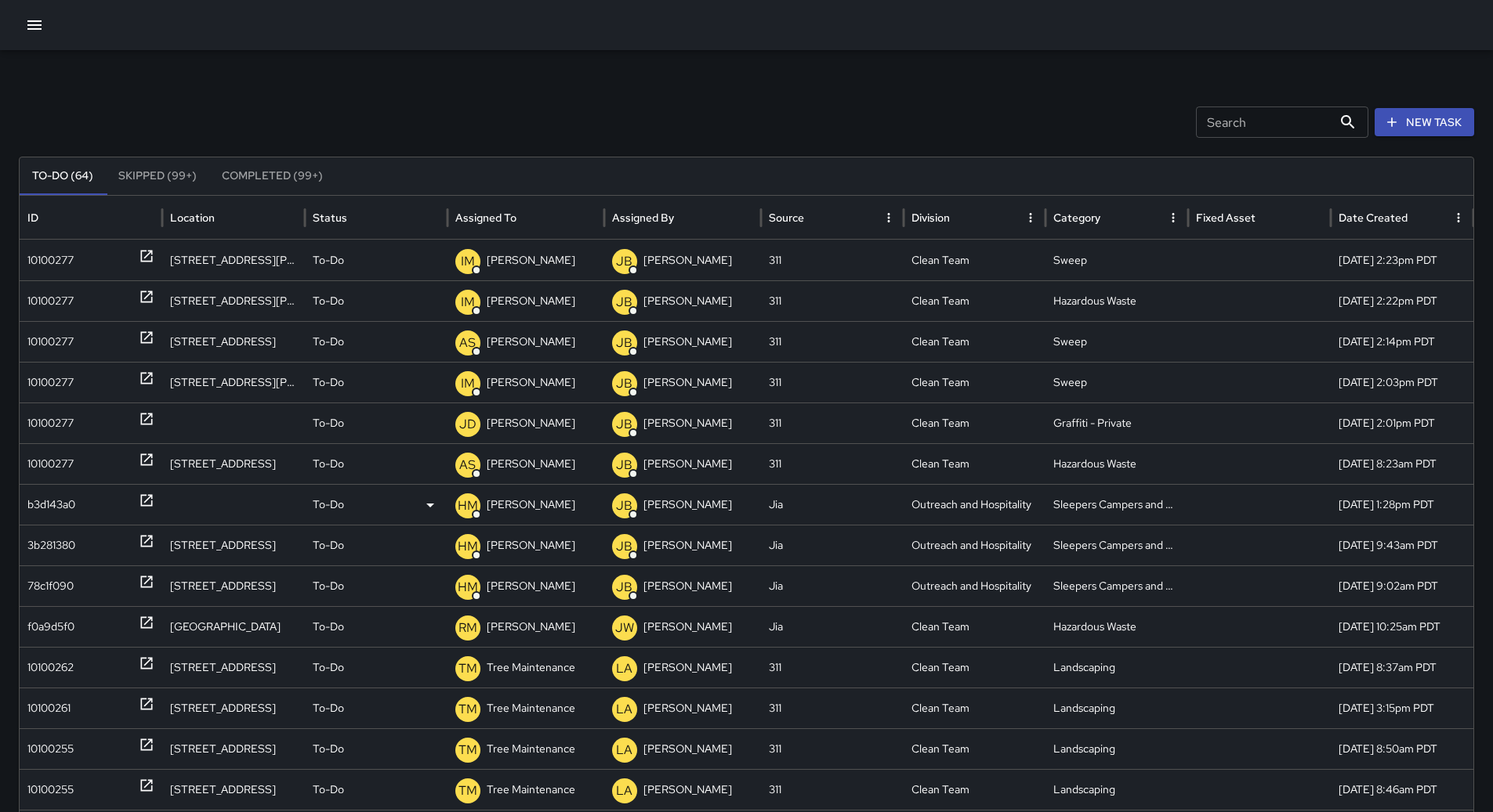
click at [50, 498] on div "b3d143a0" at bounding box center [50, 504] width 48 height 40
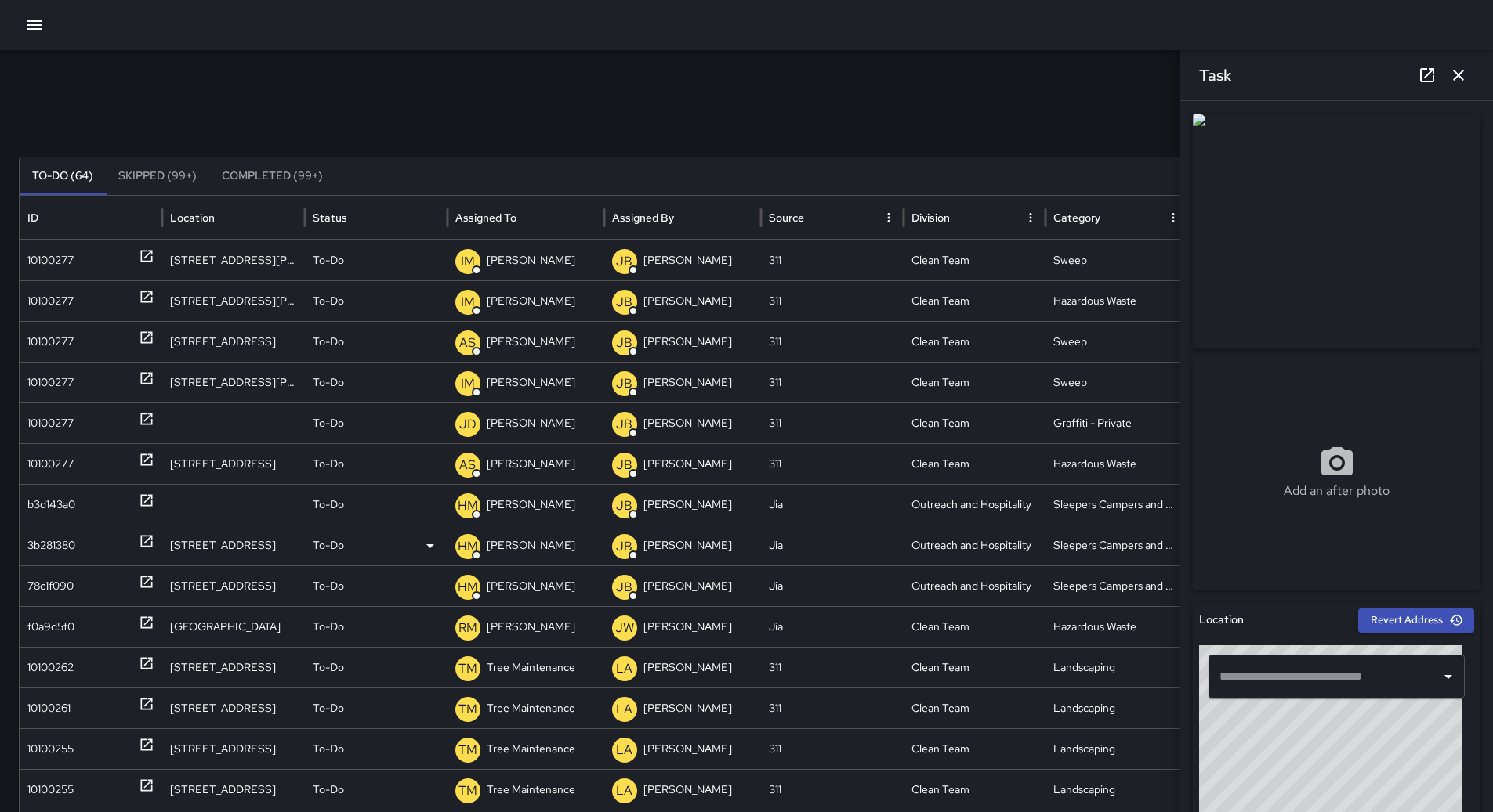
click at [45, 530] on div "3b281380" at bounding box center [50, 545] width 48 height 40
click at [62, 570] on div "78c1f090" at bounding box center [50, 585] width 47 height 40
click at [27, 24] on icon "button" at bounding box center [35, 25] width 19 height 19
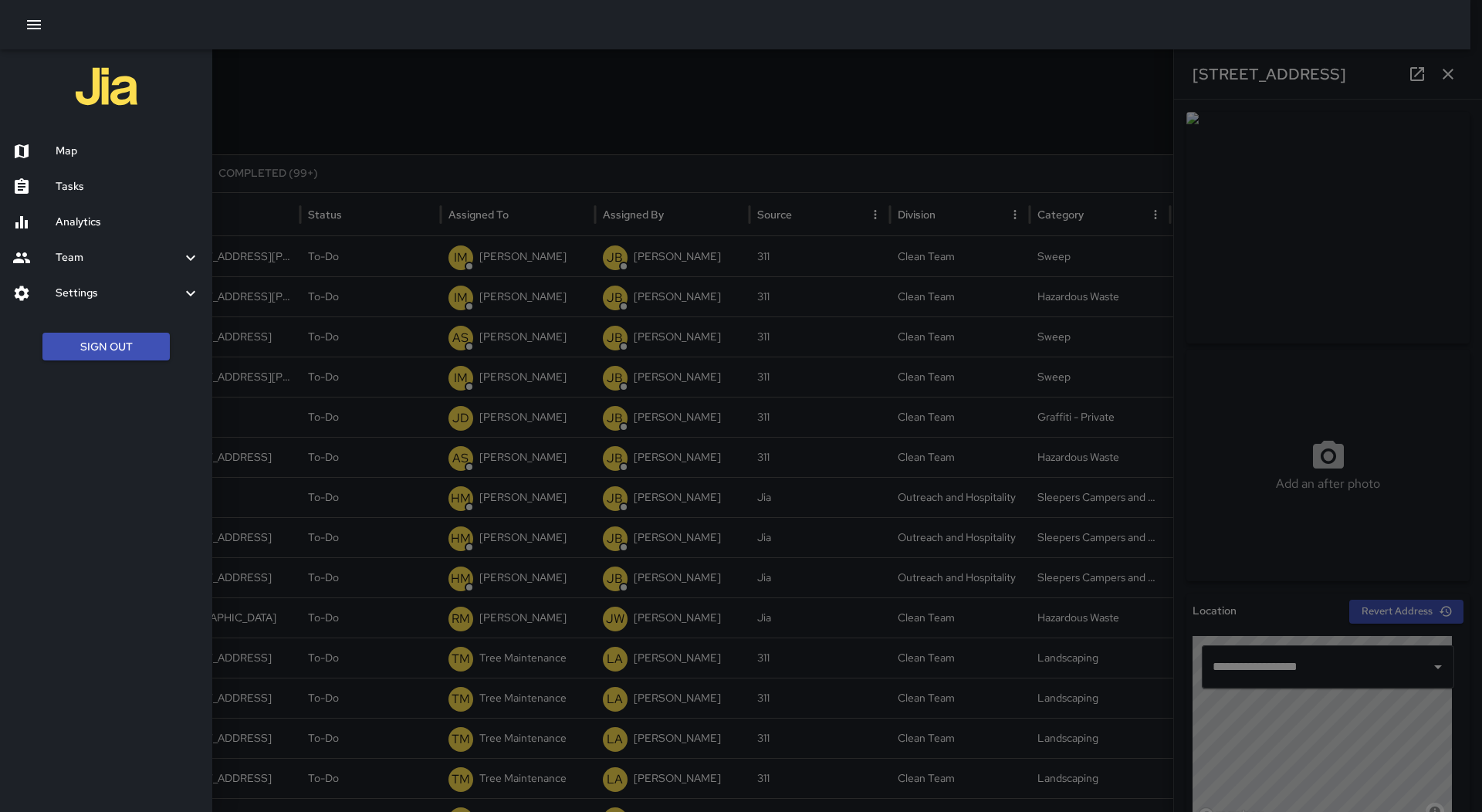
click at [94, 138] on div "Map" at bounding box center [106, 151] width 212 height 36
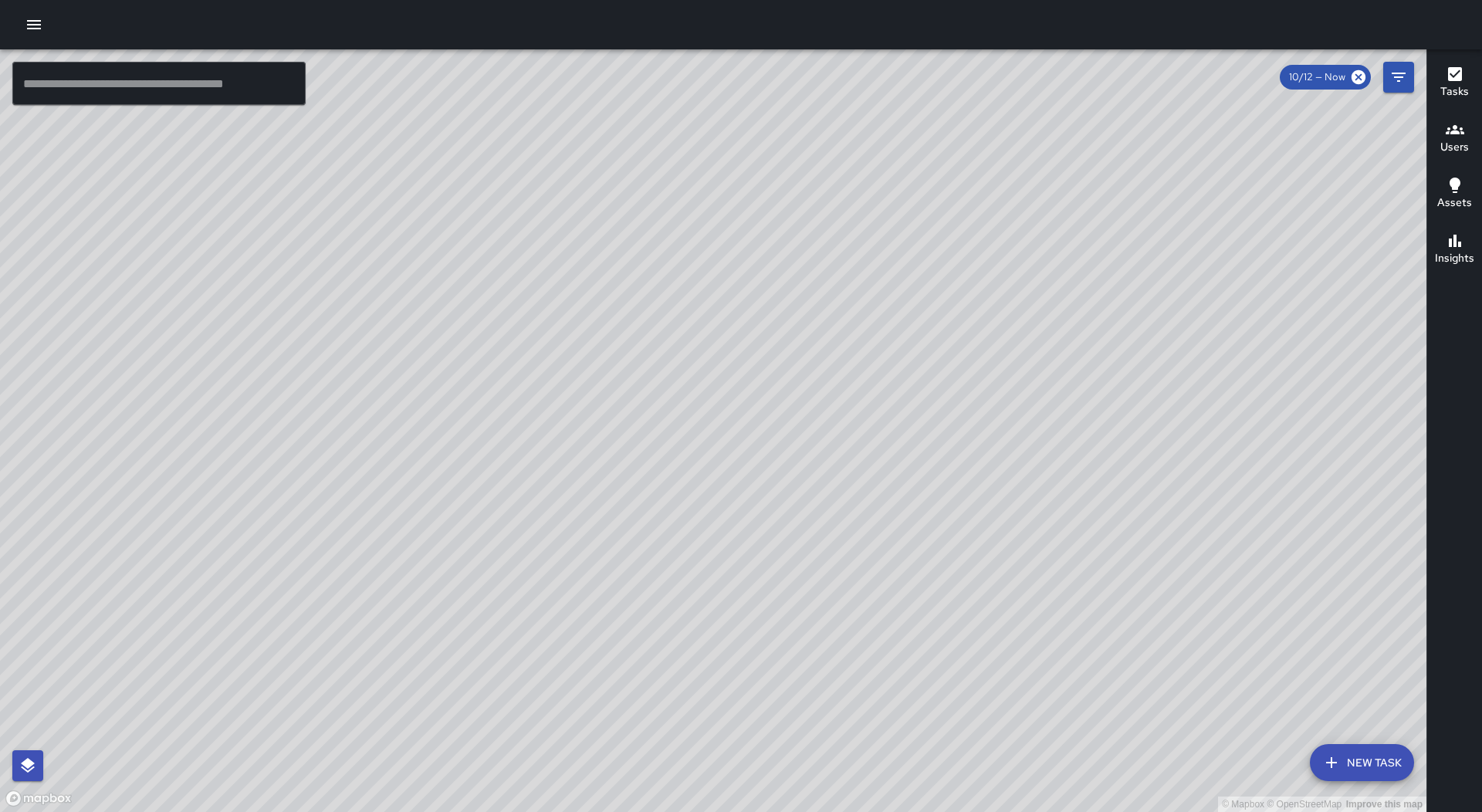
click at [43, 21] on button "button" at bounding box center [34, 25] width 31 height 31
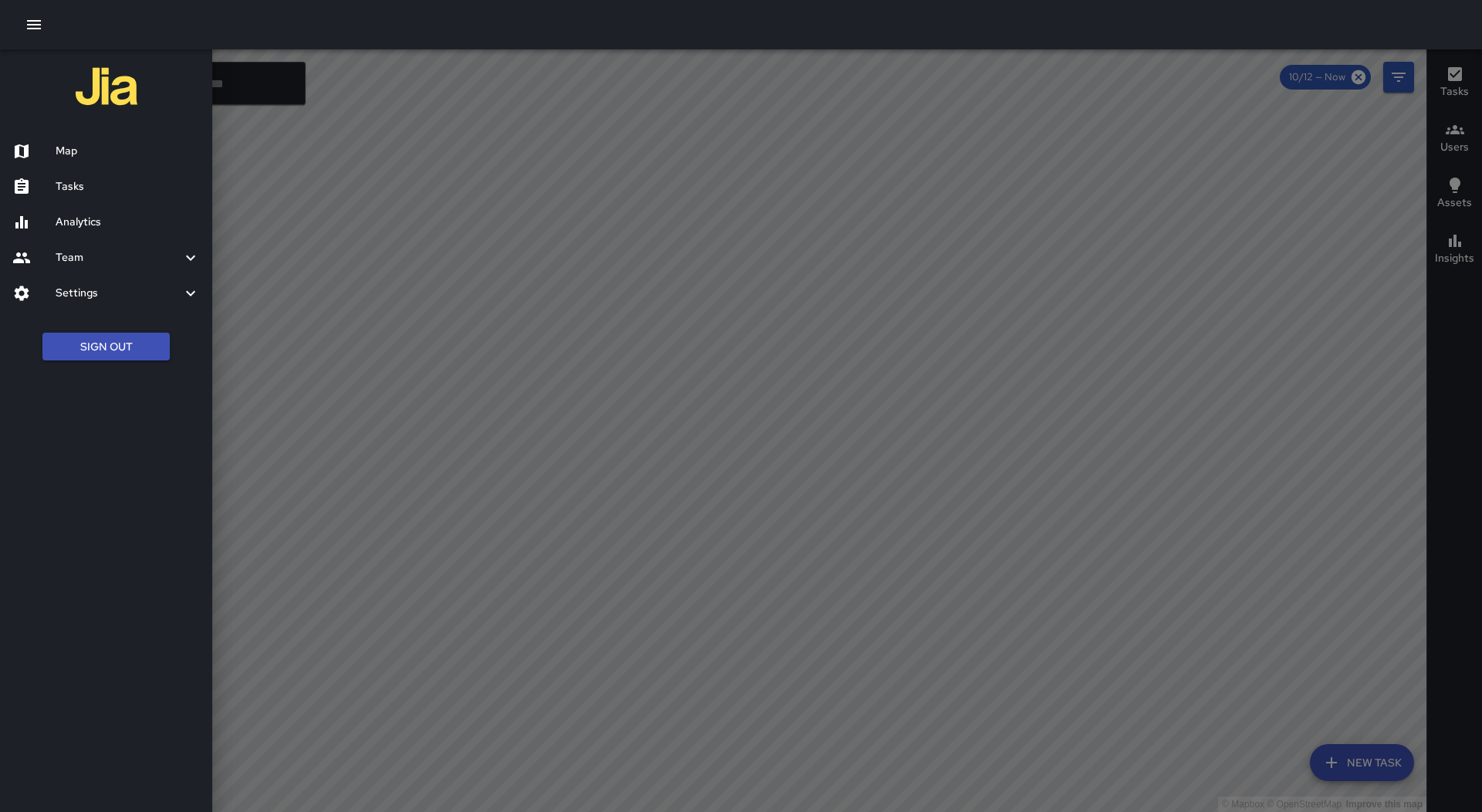
click at [135, 186] on h6 "Tasks" at bounding box center [127, 186] width 144 height 17
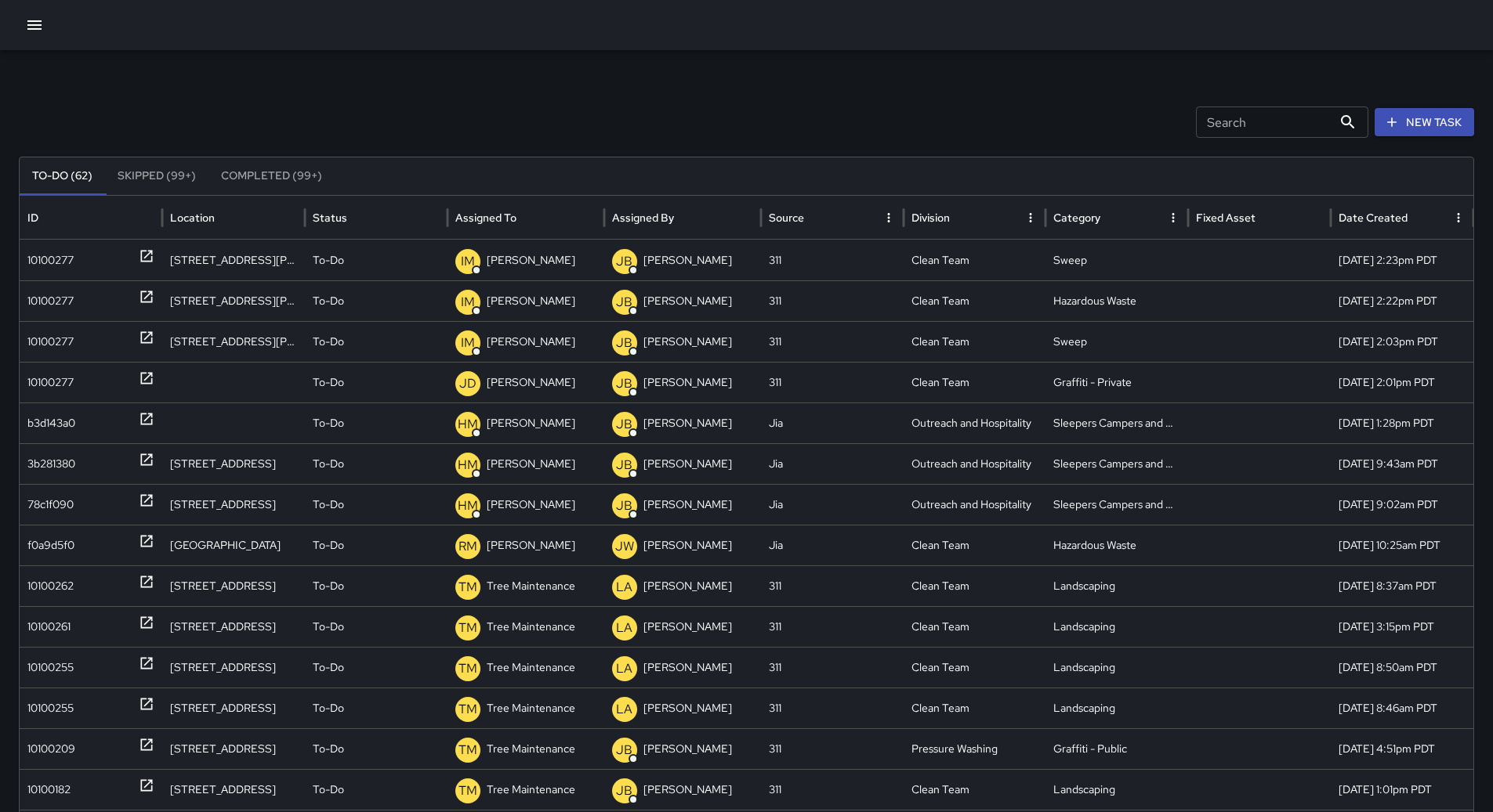
click at [14, 18] on div at bounding box center [746, 25] width 1493 height 50
click at [38, 30] on icon "button" at bounding box center [34, 25] width 14 height 9
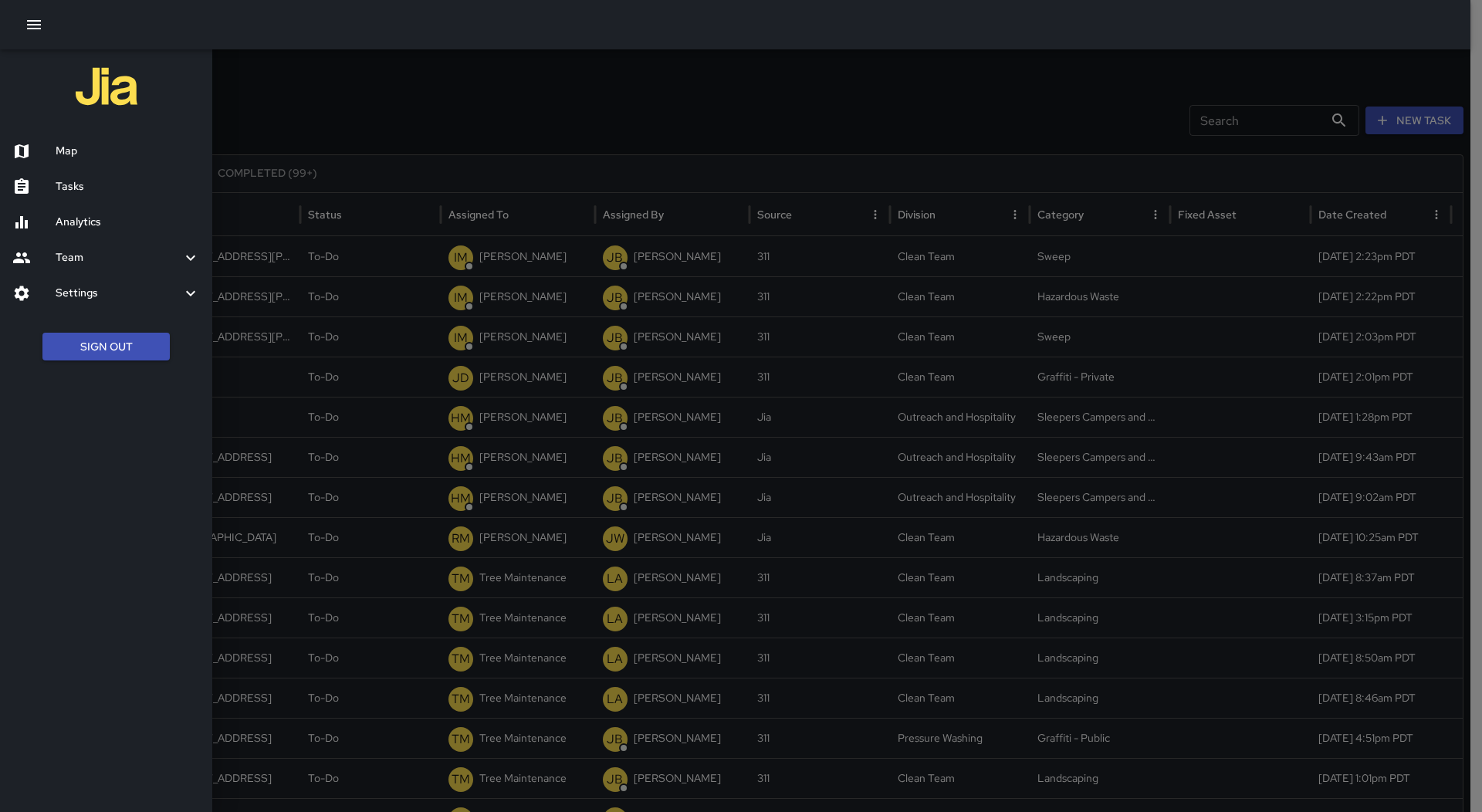
click at [161, 154] on h6 "Map" at bounding box center [127, 151] width 144 height 17
